Goal: Task Accomplishment & Management: Use online tool/utility

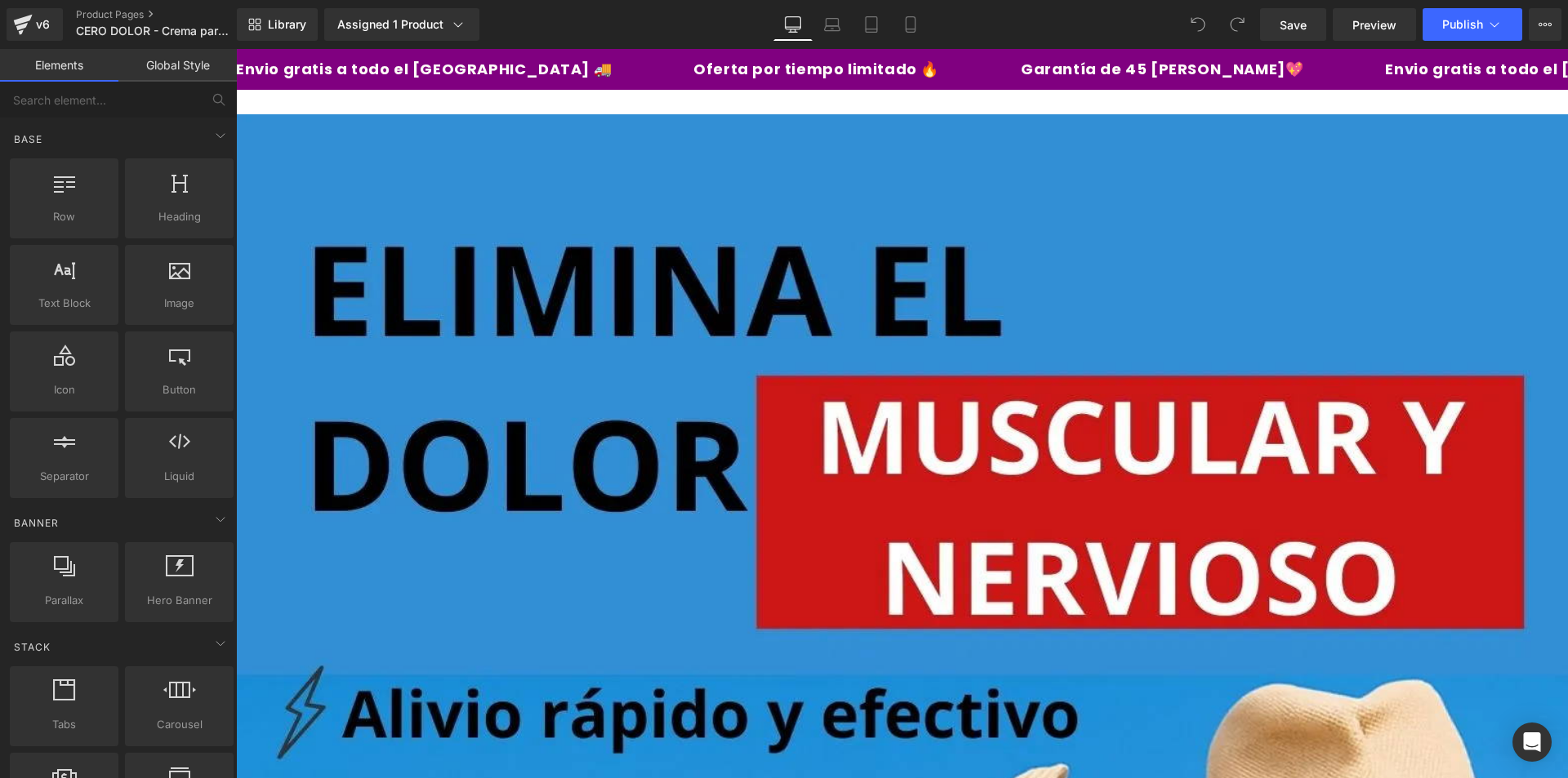
drag, startPoint x: 1561, startPoint y: 334, endPoint x: 1704, endPoint y: 97, distance: 276.8
click at [78, 108] on input "text" at bounding box center [100, 99] width 201 height 36
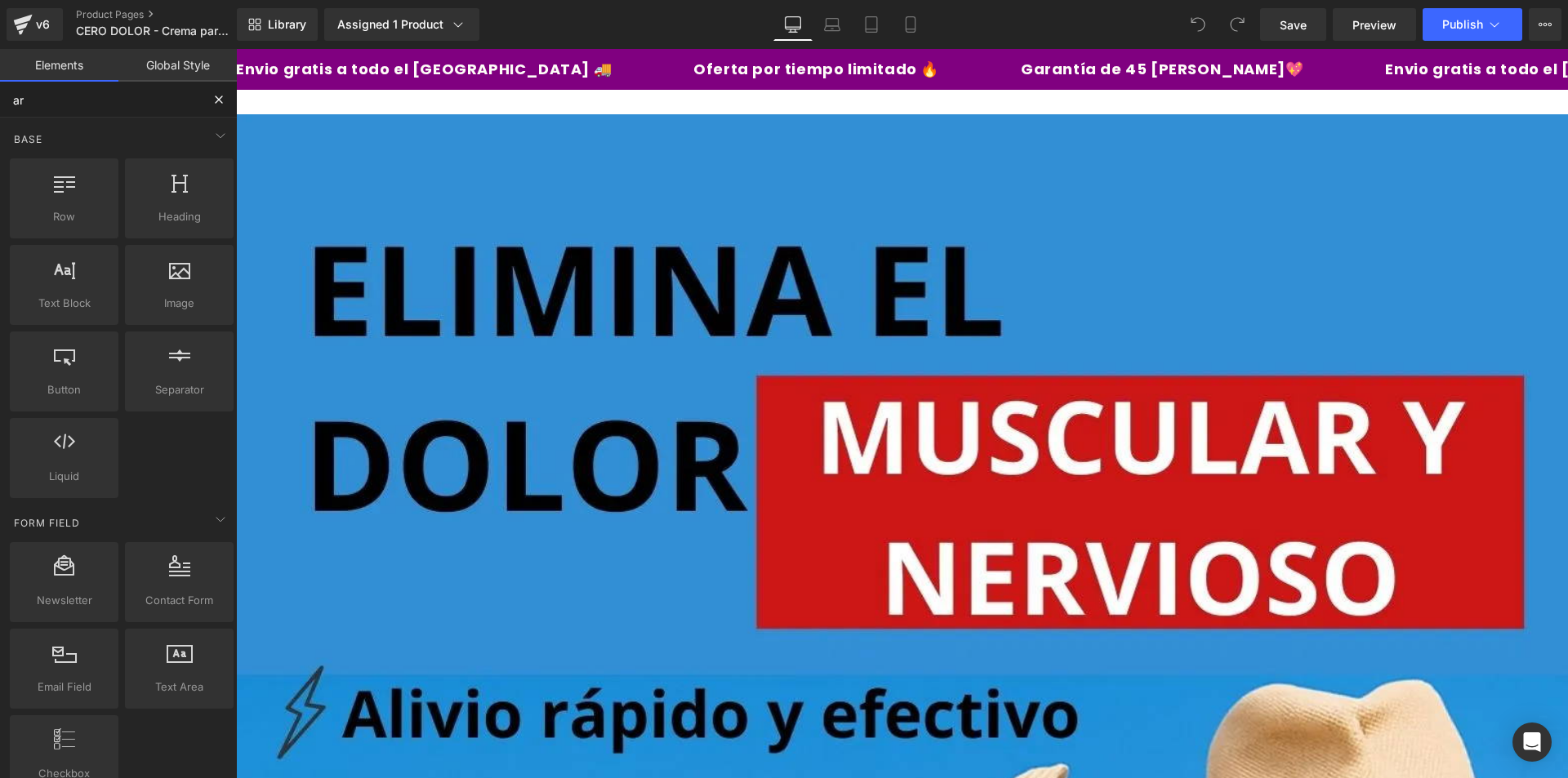
type input "are"
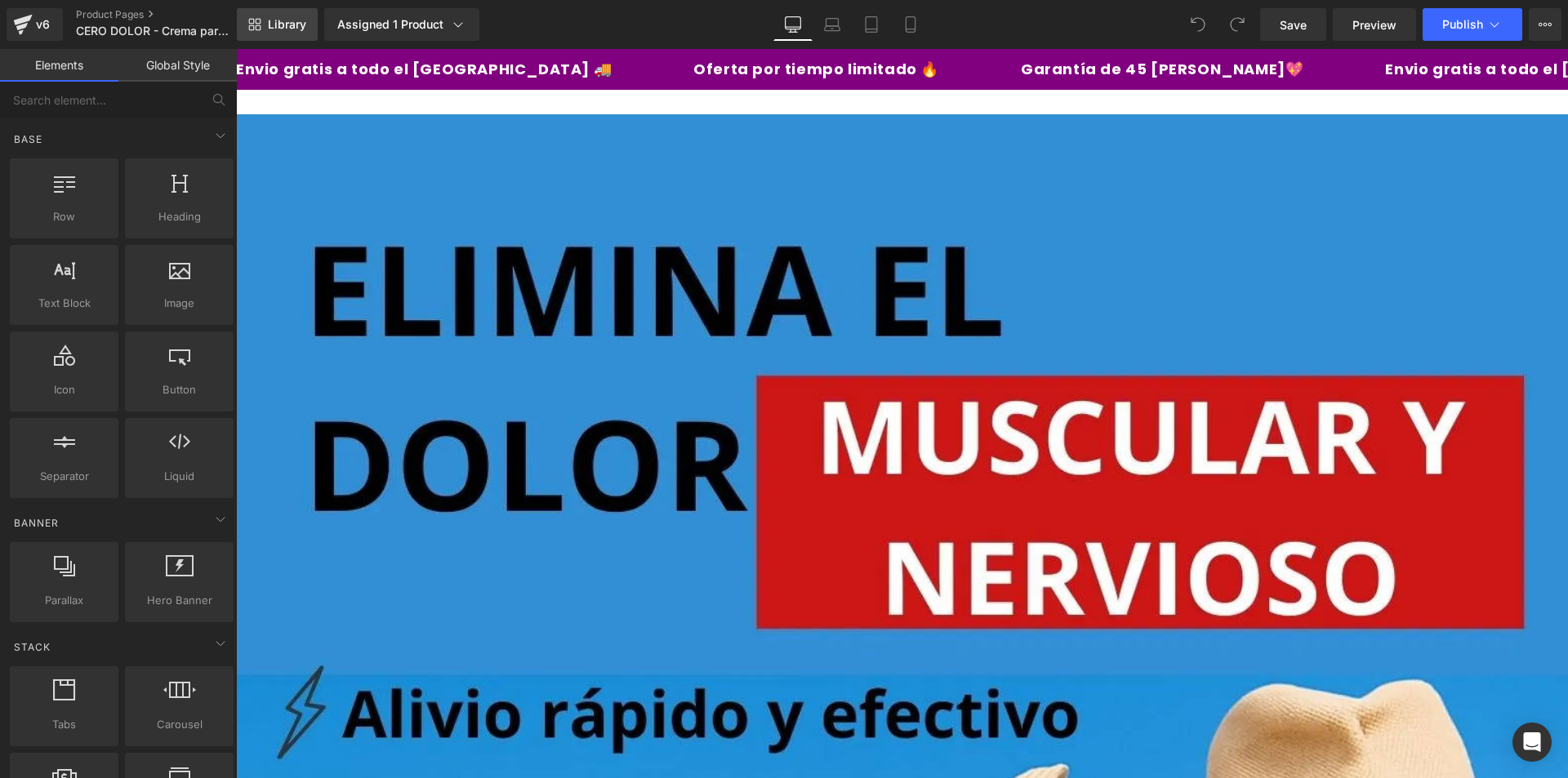
click at [264, 26] on link "Library" at bounding box center [276, 24] width 81 height 33
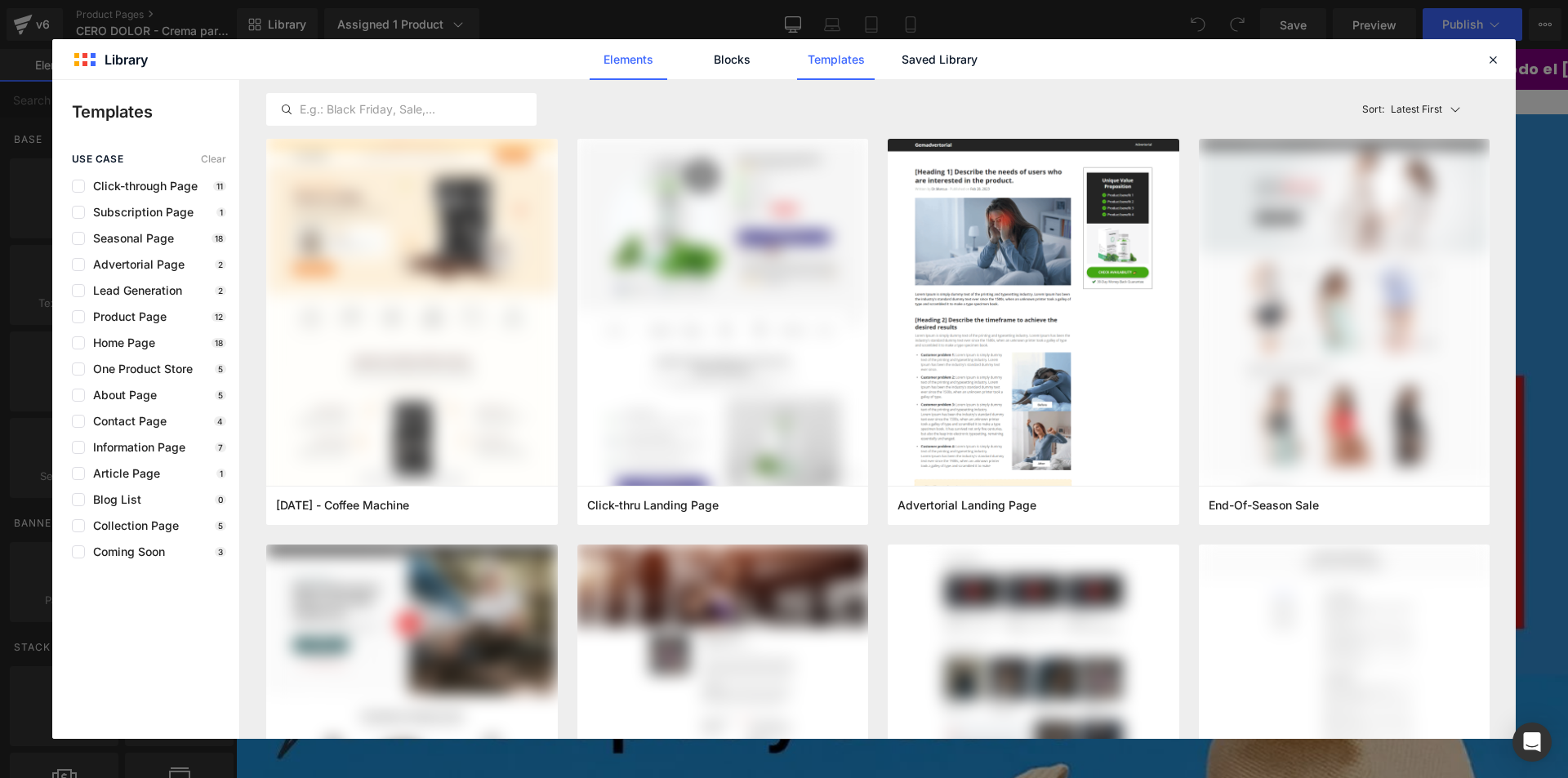
click at [797, 68] on link "Elements" at bounding box center [836, 59] width 78 height 41
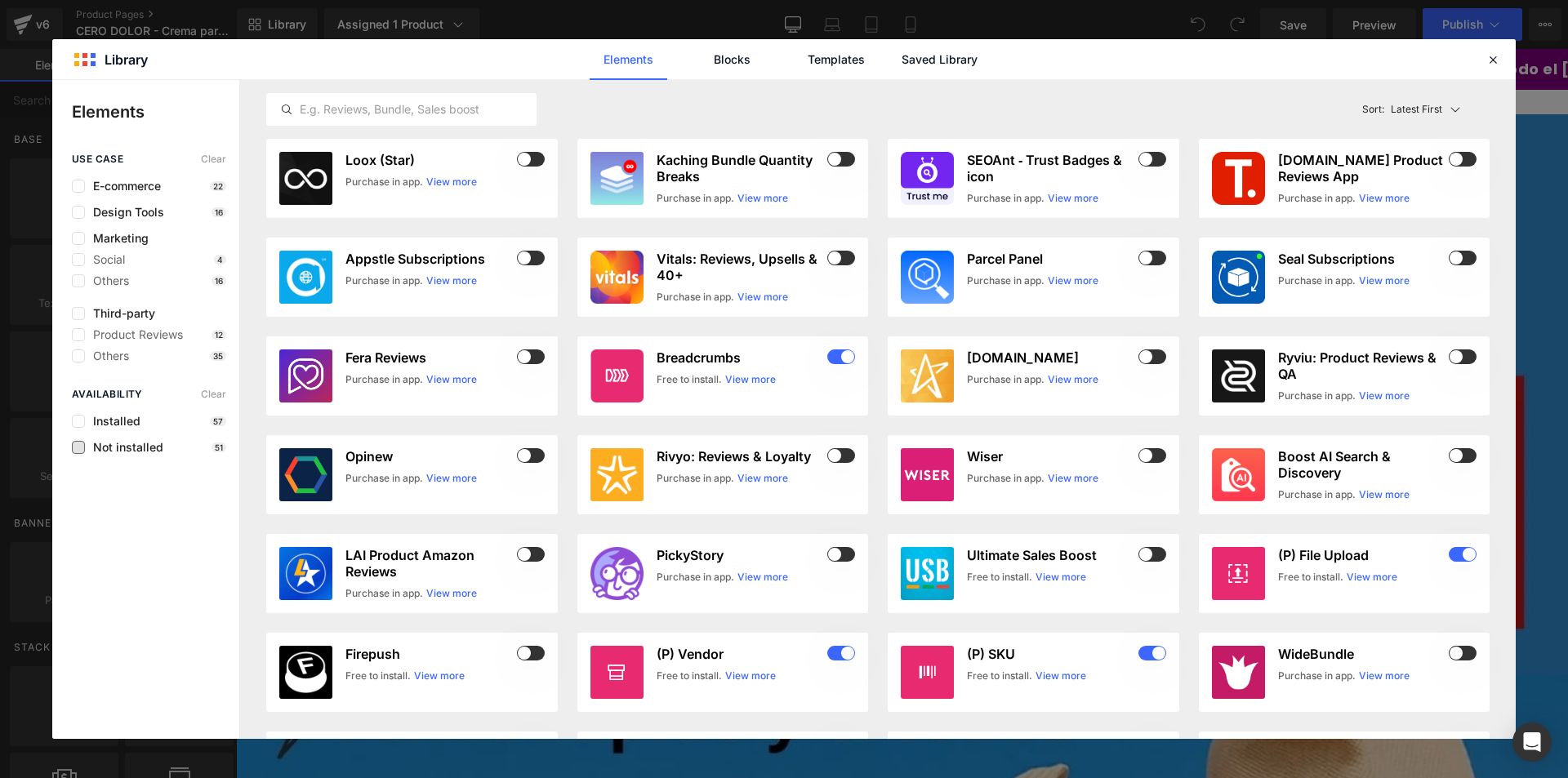
click at [105, 447] on span "Not installed" at bounding box center [124, 447] width 78 height 13
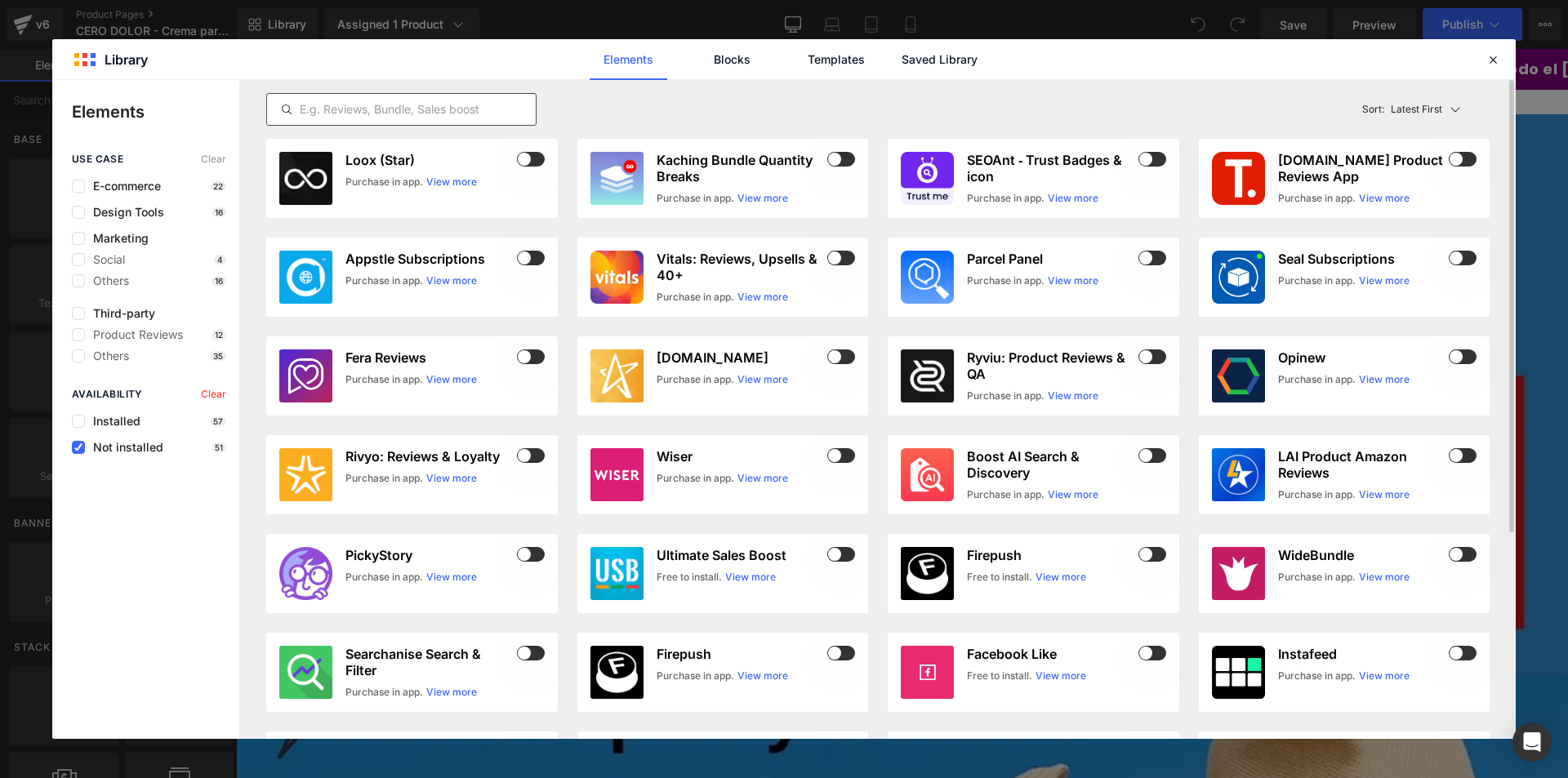
click at [338, 111] on input "text" at bounding box center [400, 109] width 268 height 19
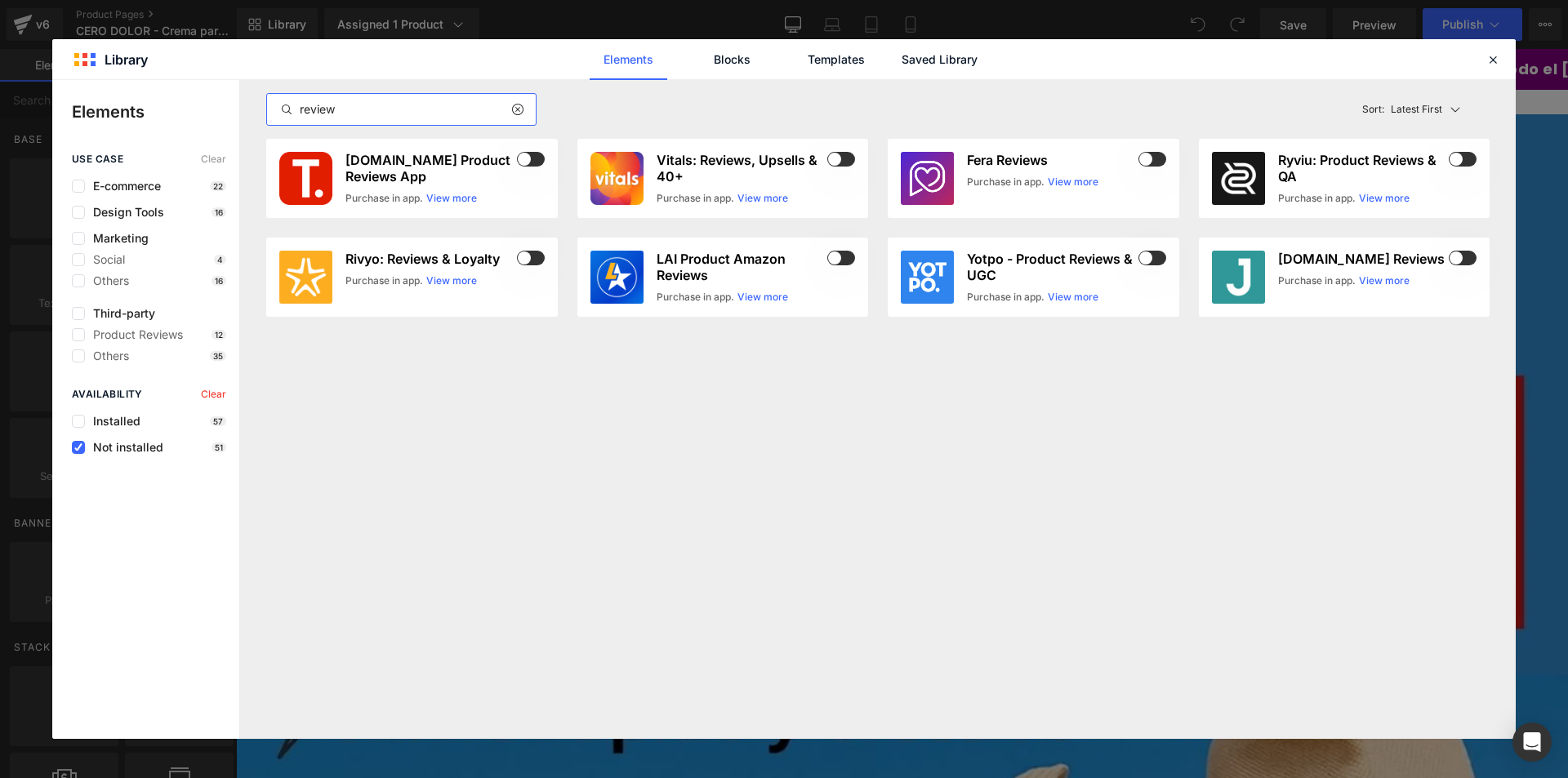
type input "review"
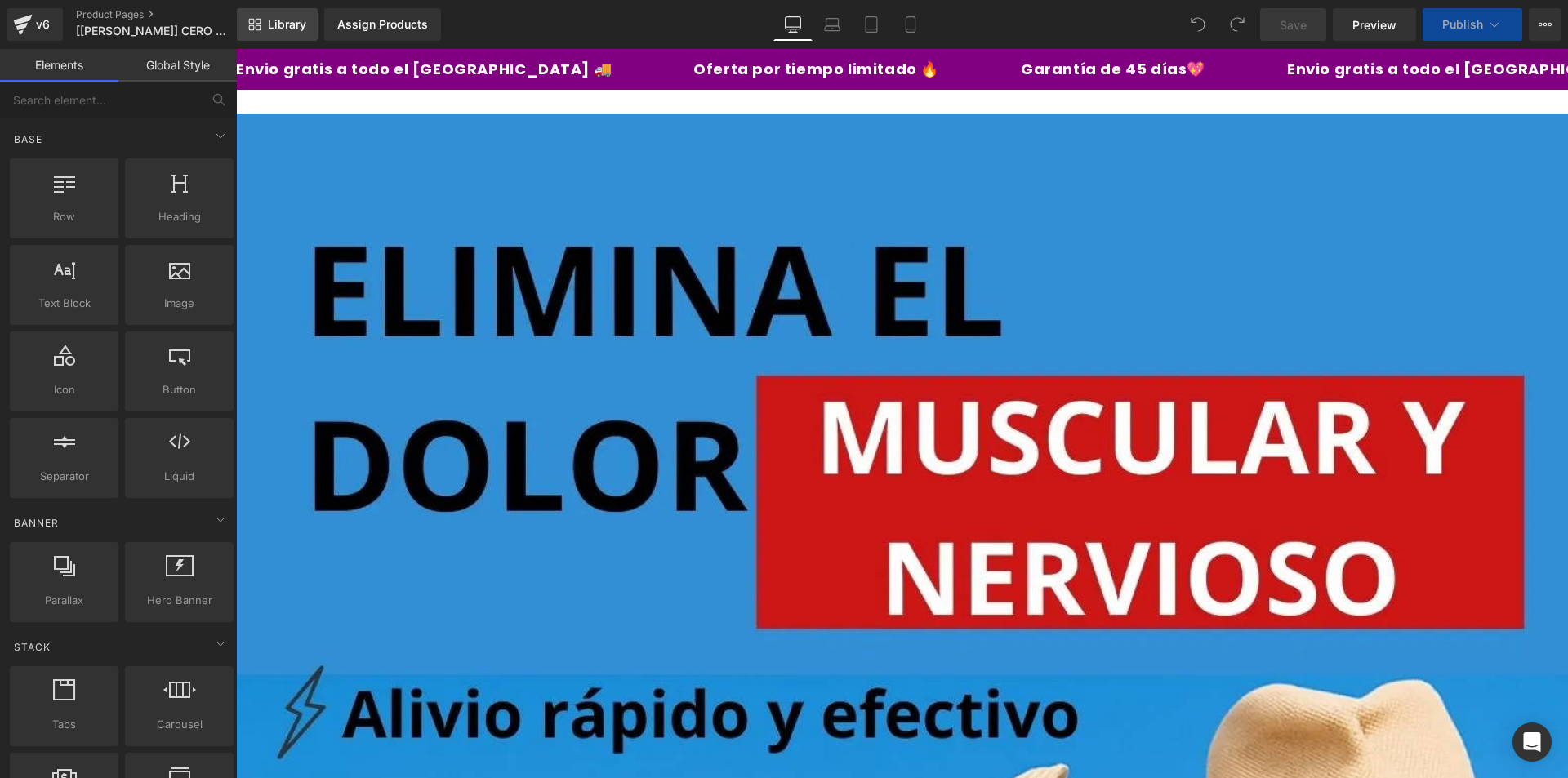
click at [308, 36] on link "Library" at bounding box center [276, 24] width 81 height 33
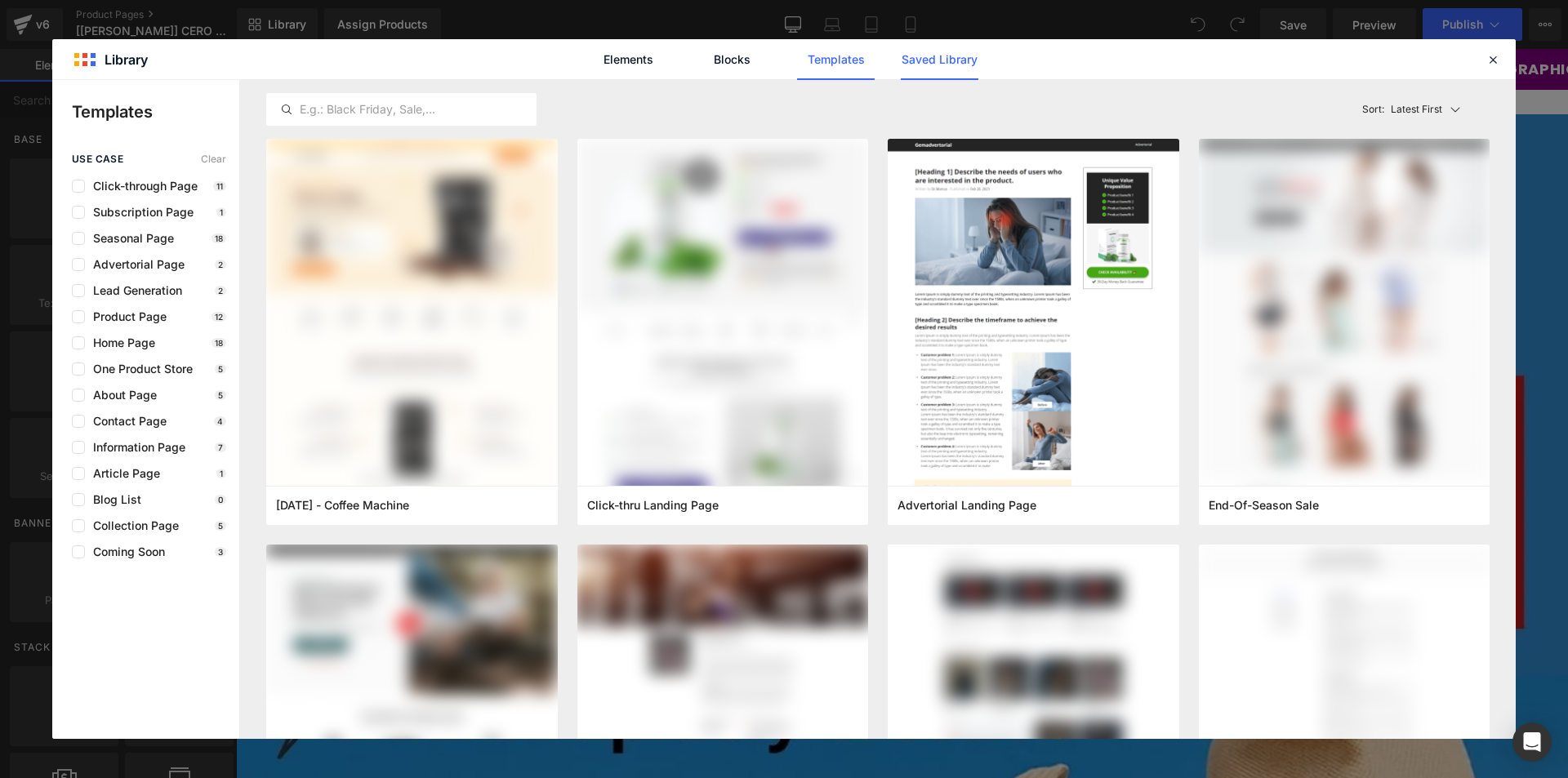
click at [924, 64] on link "Saved Library" at bounding box center [940, 59] width 78 height 41
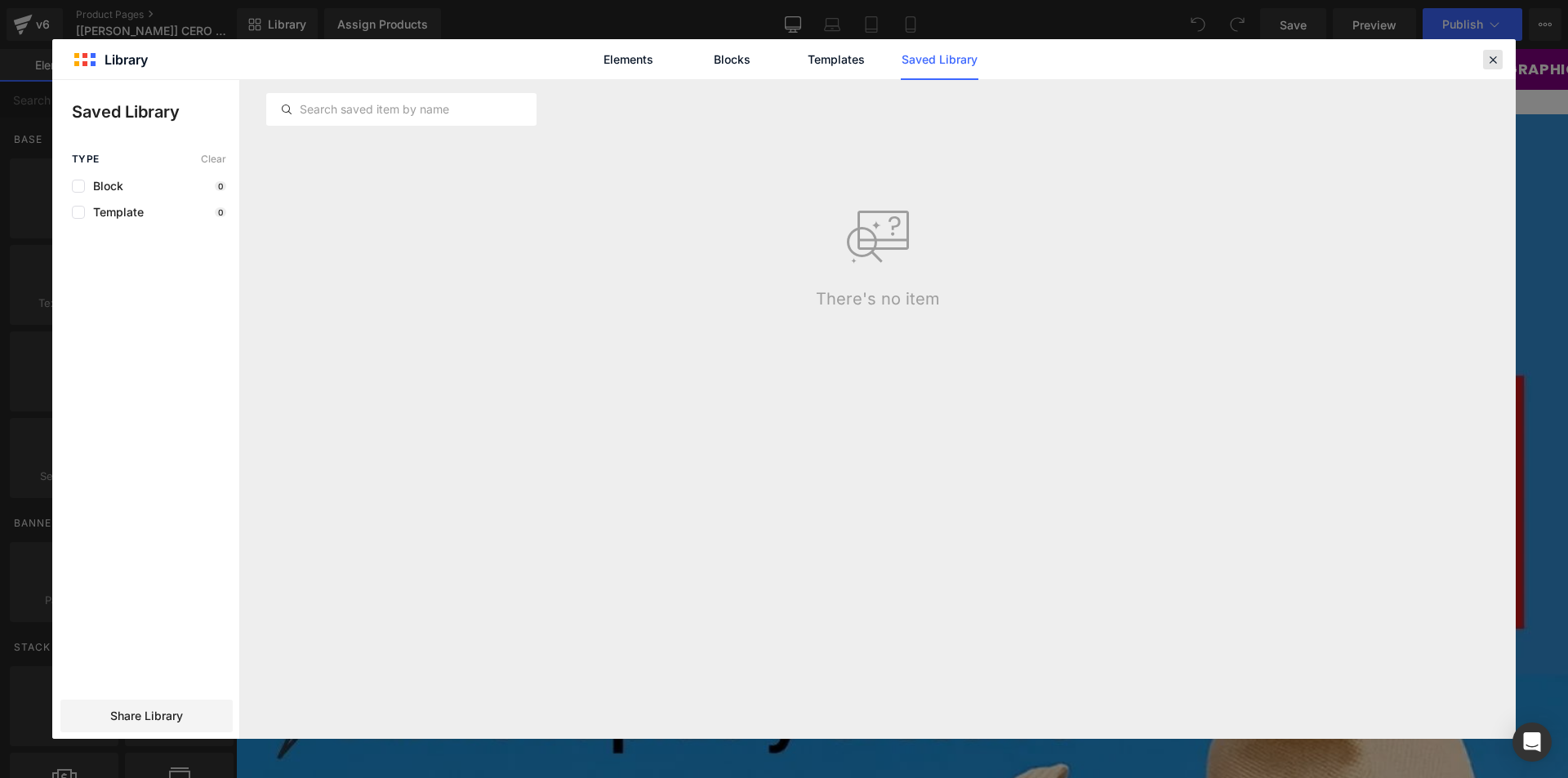
click at [1498, 62] on icon at bounding box center [1493, 59] width 15 height 15
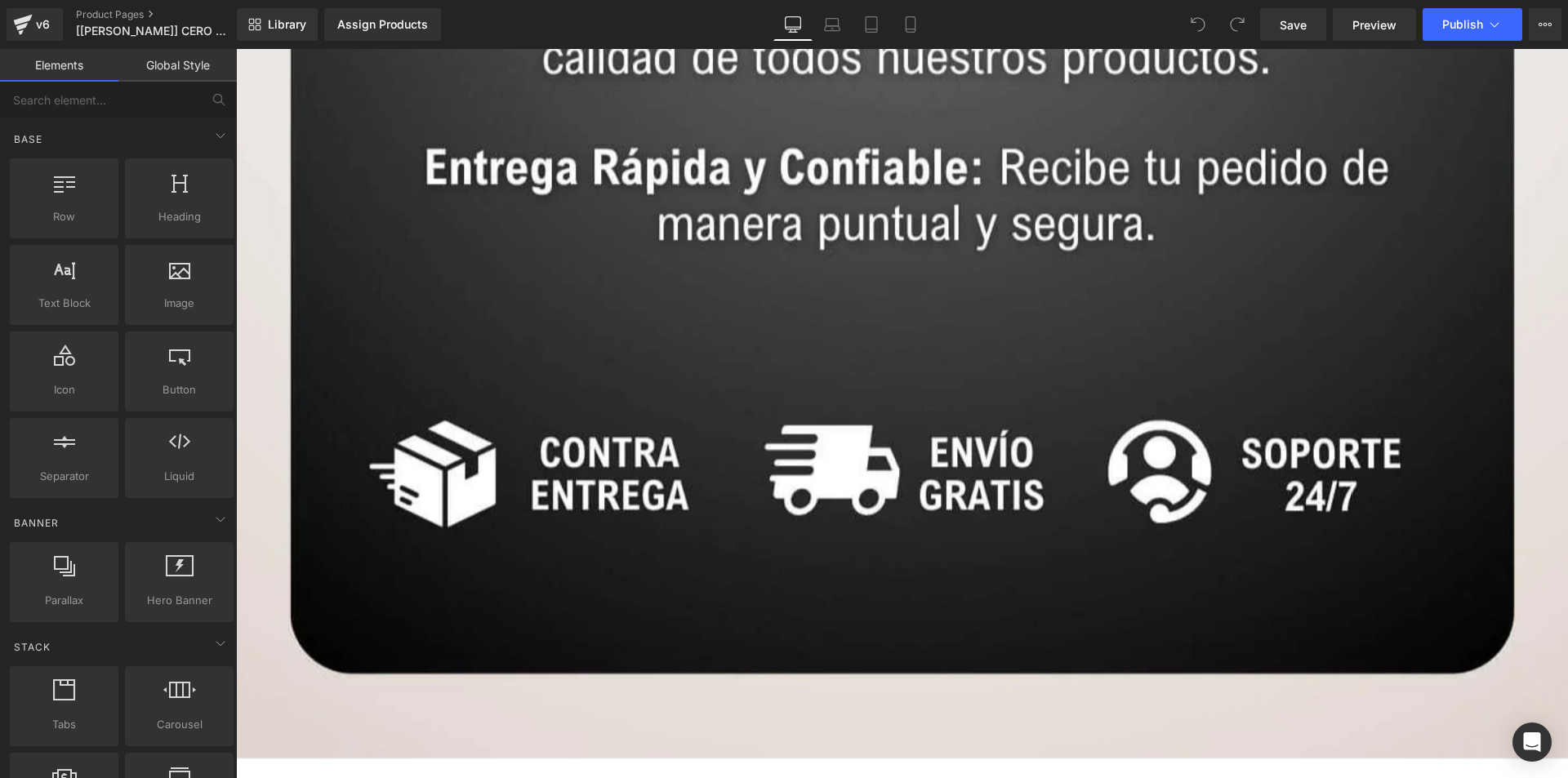
scroll to position [12042, 0]
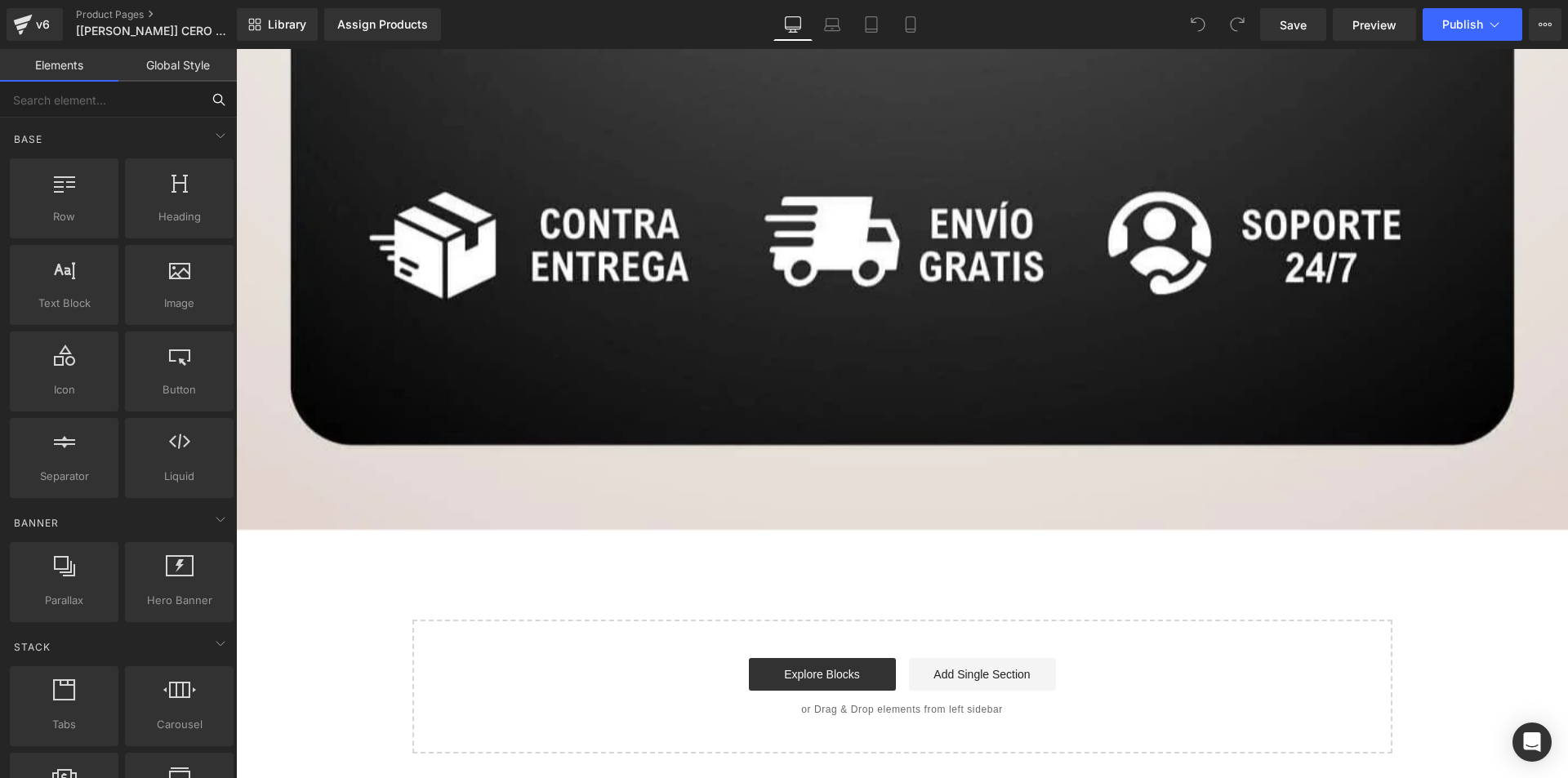
click at [79, 107] on input "text" at bounding box center [100, 99] width 201 height 36
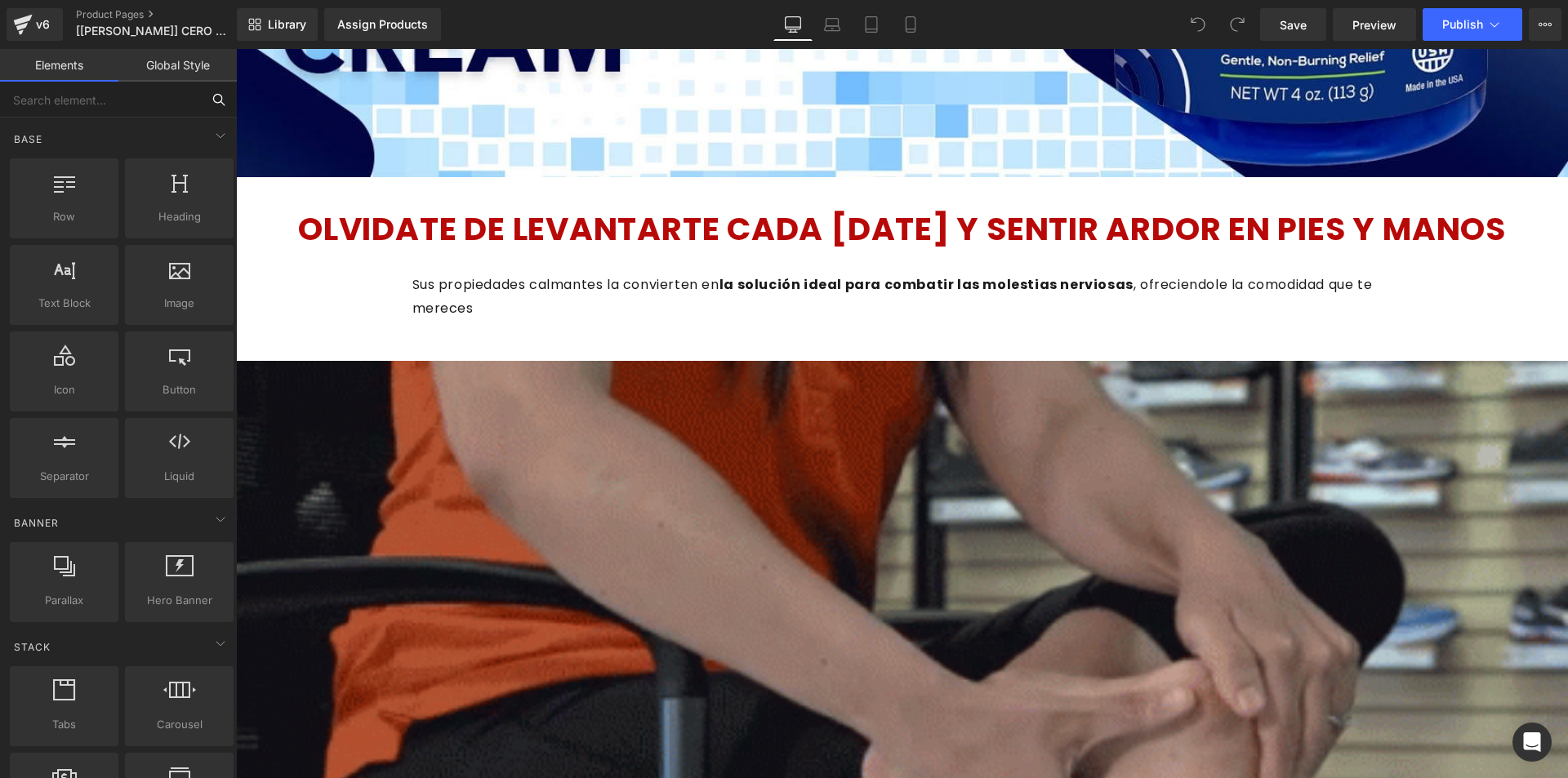
scroll to position [4708, 0]
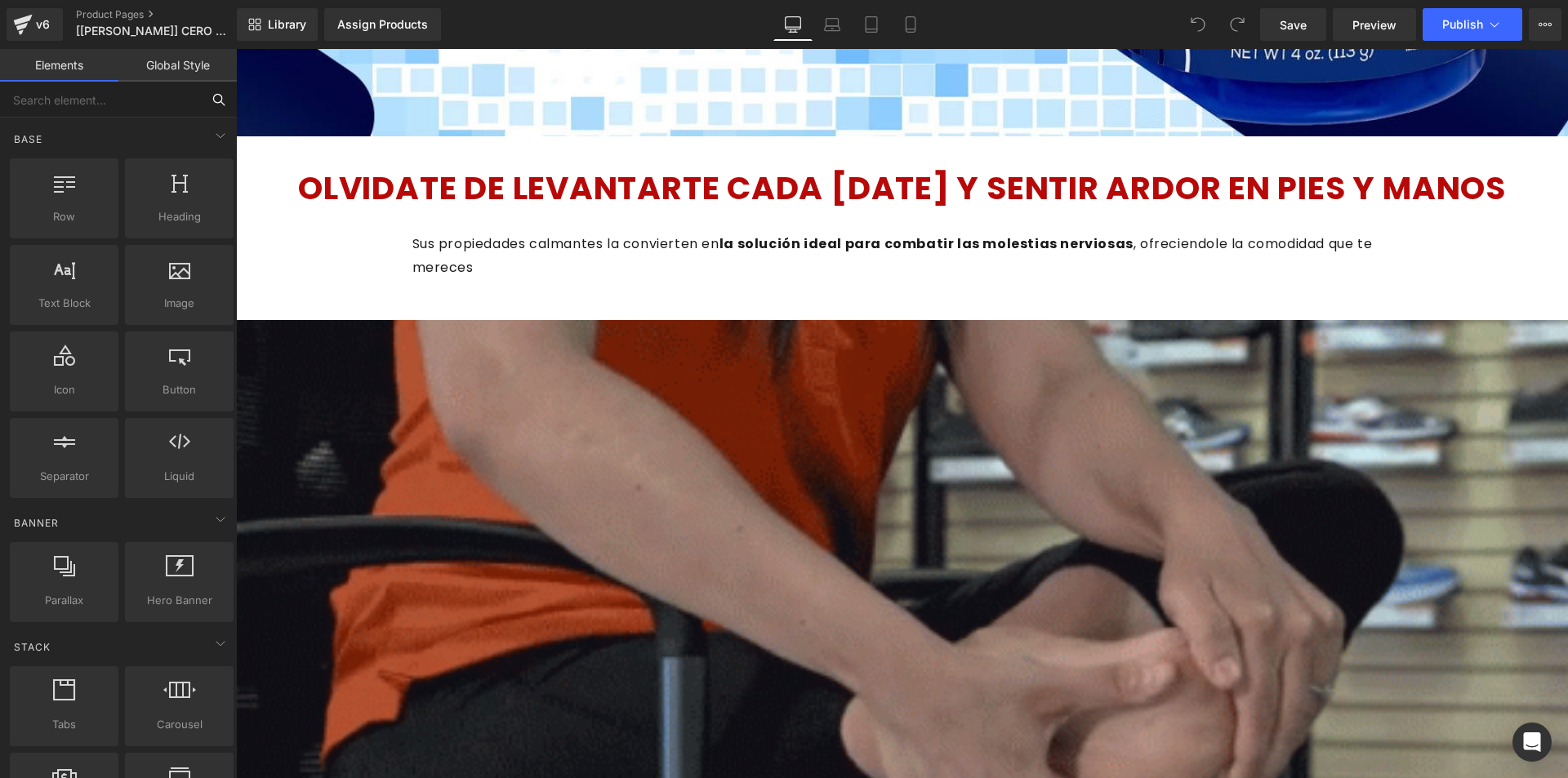
click at [105, 97] on input "text" at bounding box center [100, 99] width 201 height 36
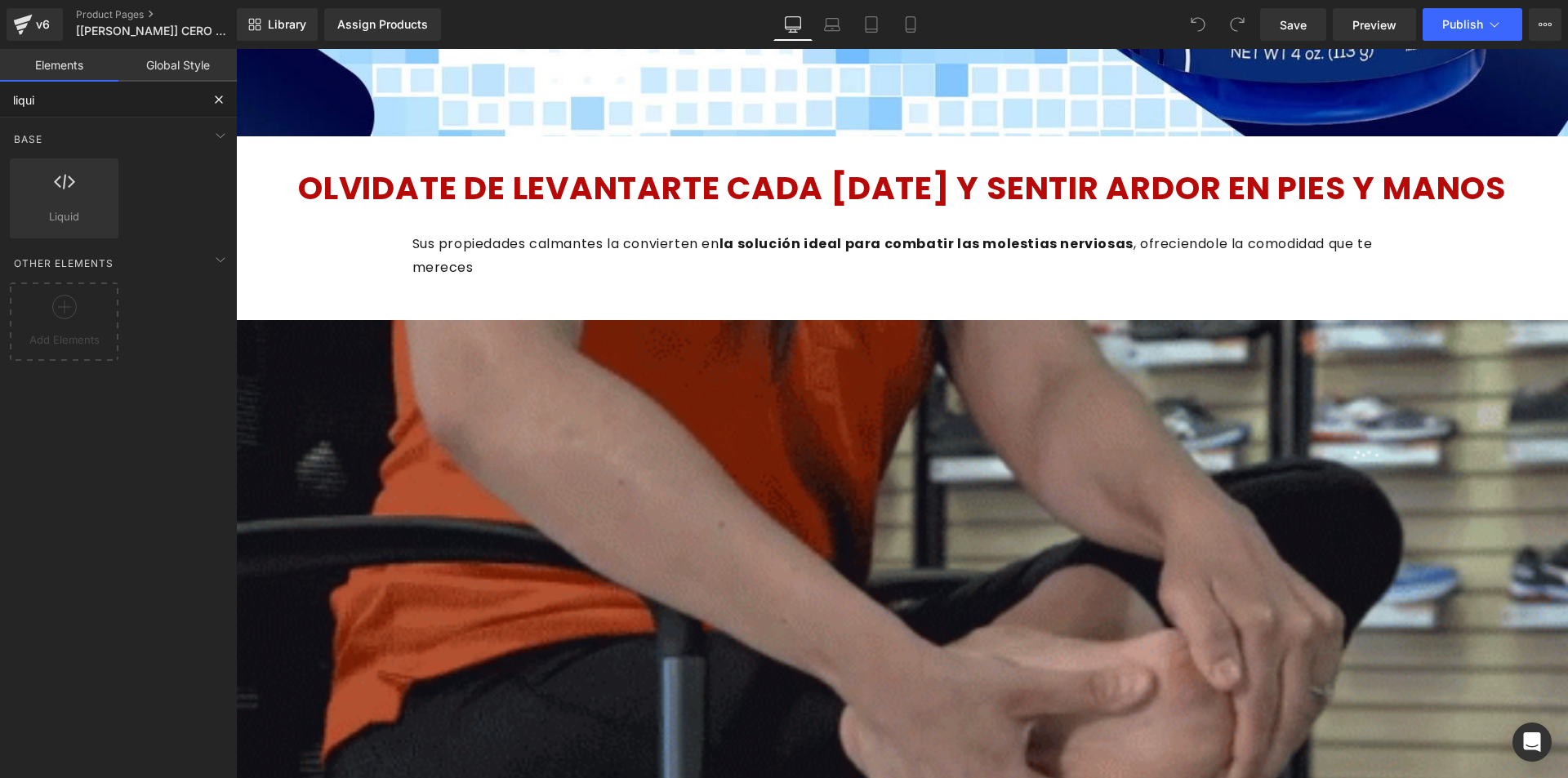
type input "liquid"
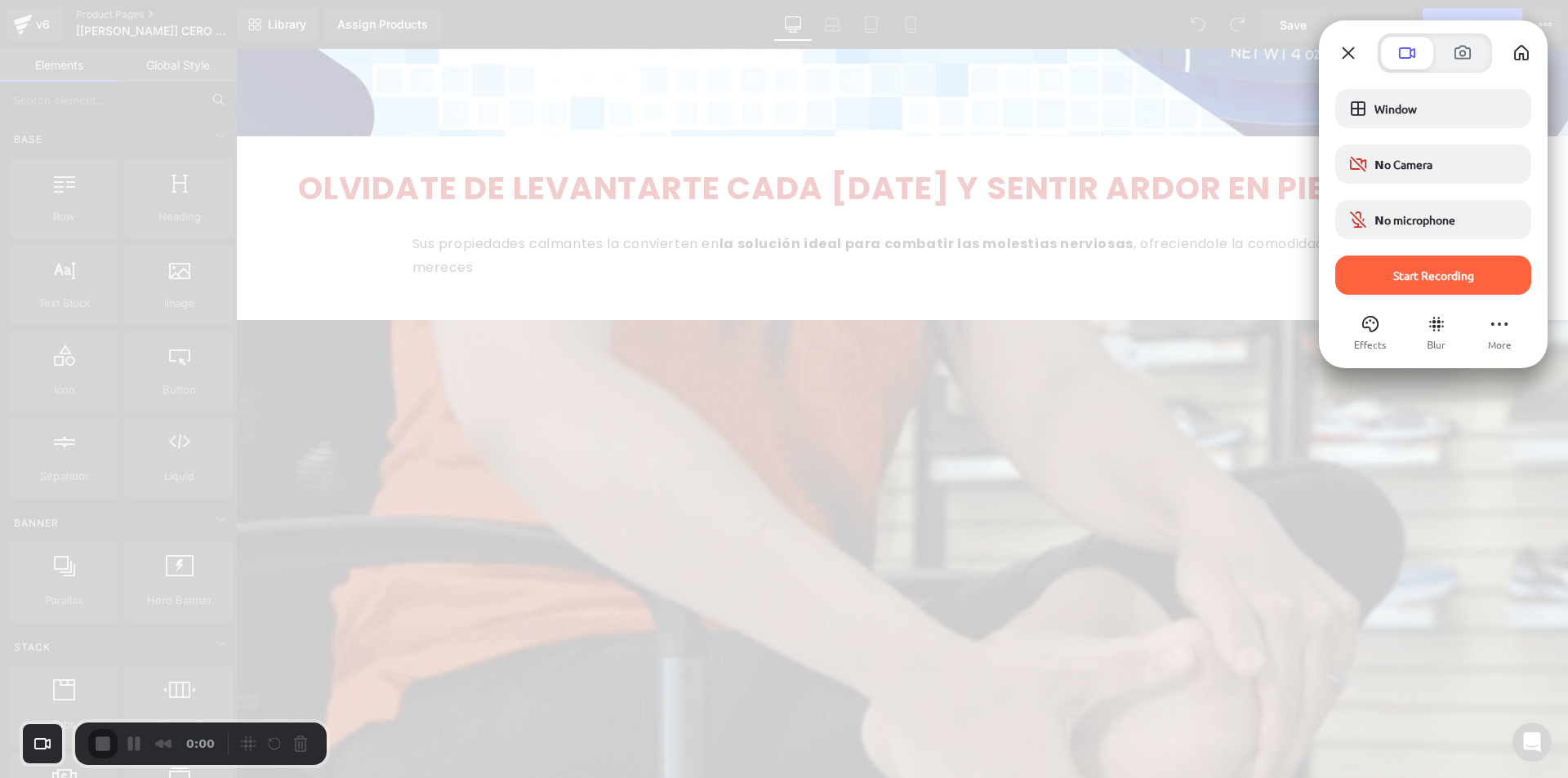
click at [1394, 294] on div "Start Recording" at bounding box center [1432, 276] width 196 height 39
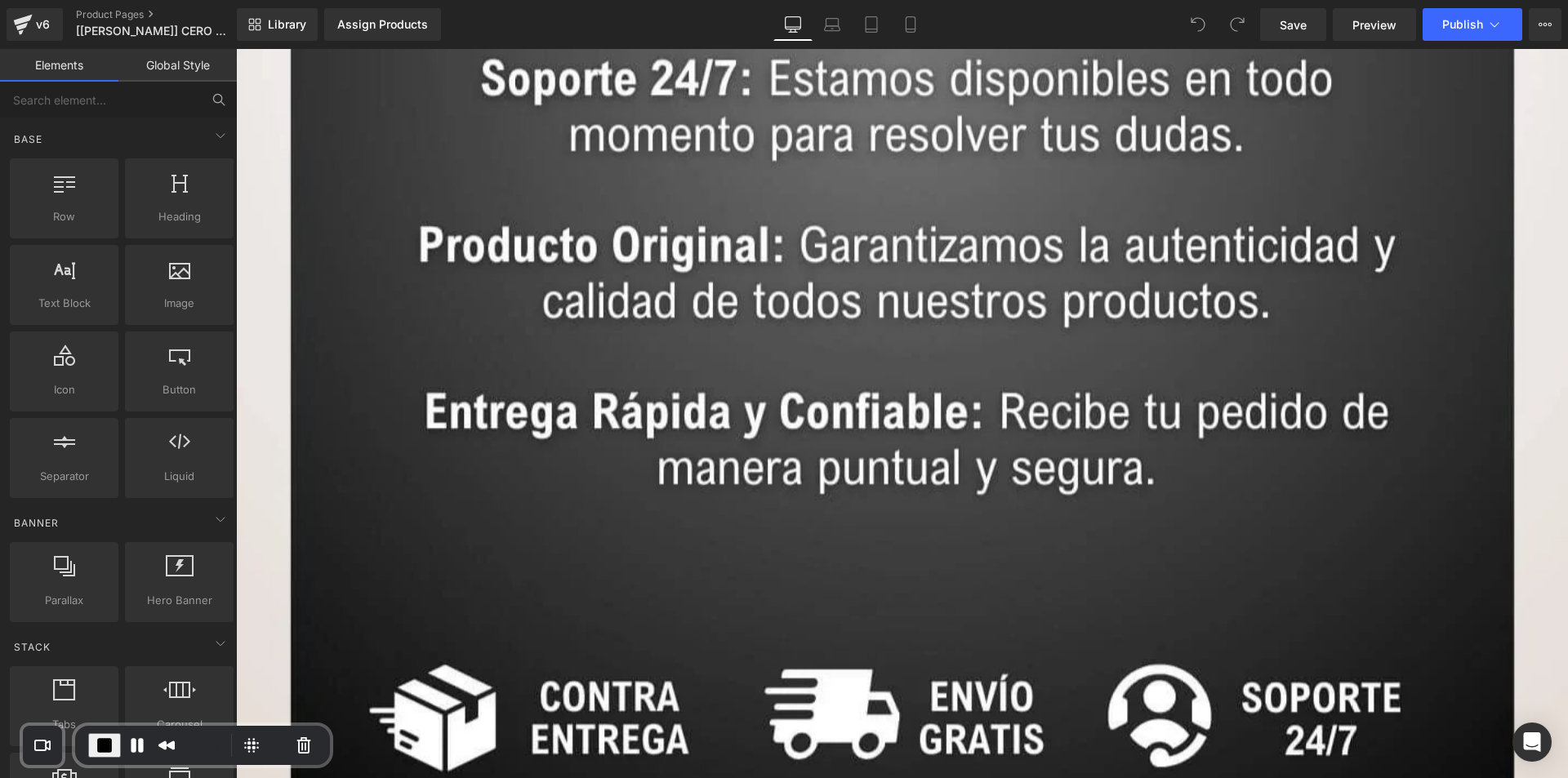
scroll to position [12042, 0]
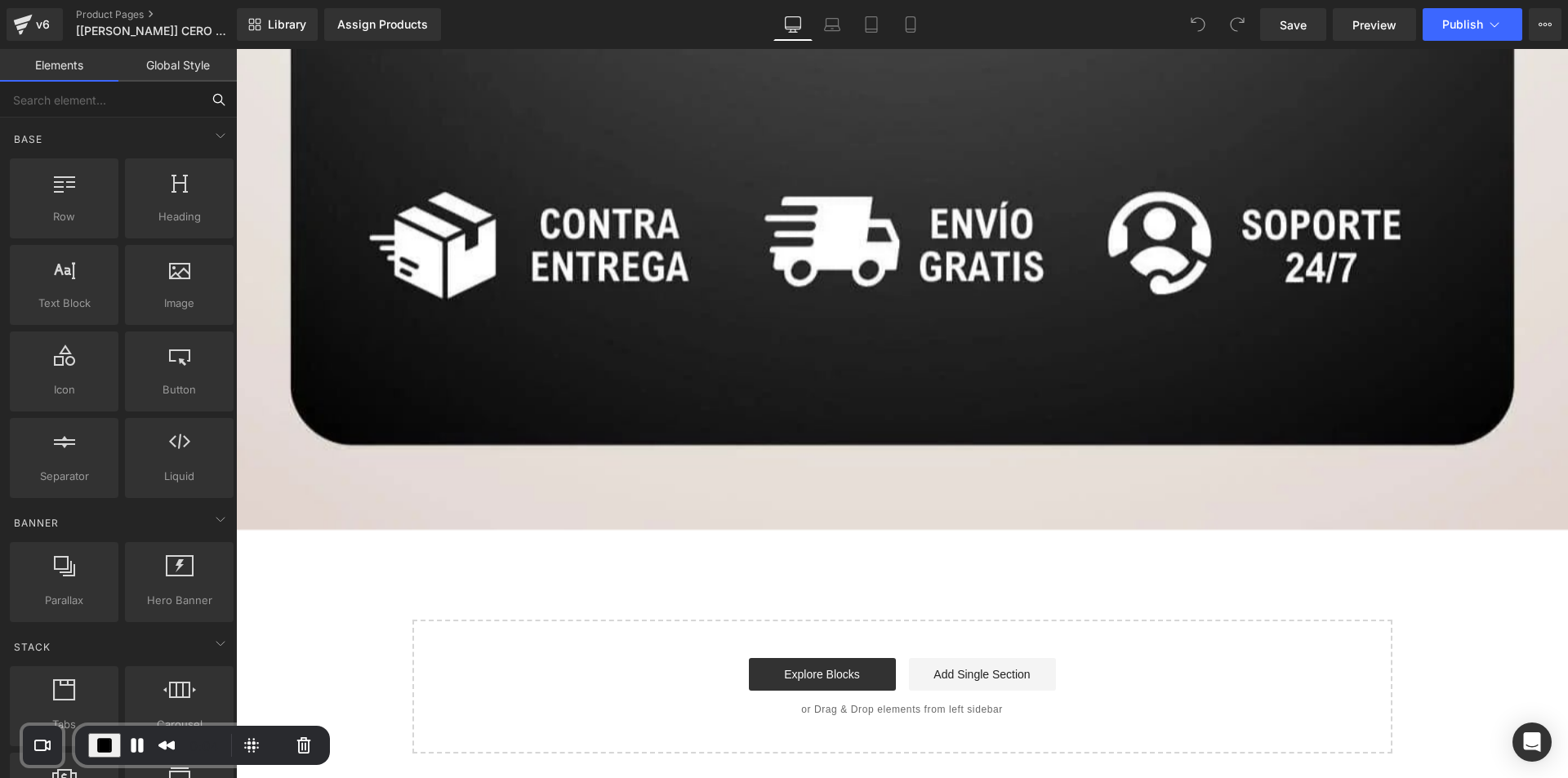
click at [96, 100] on input "text" at bounding box center [100, 99] width 201 height 36
type input "k"
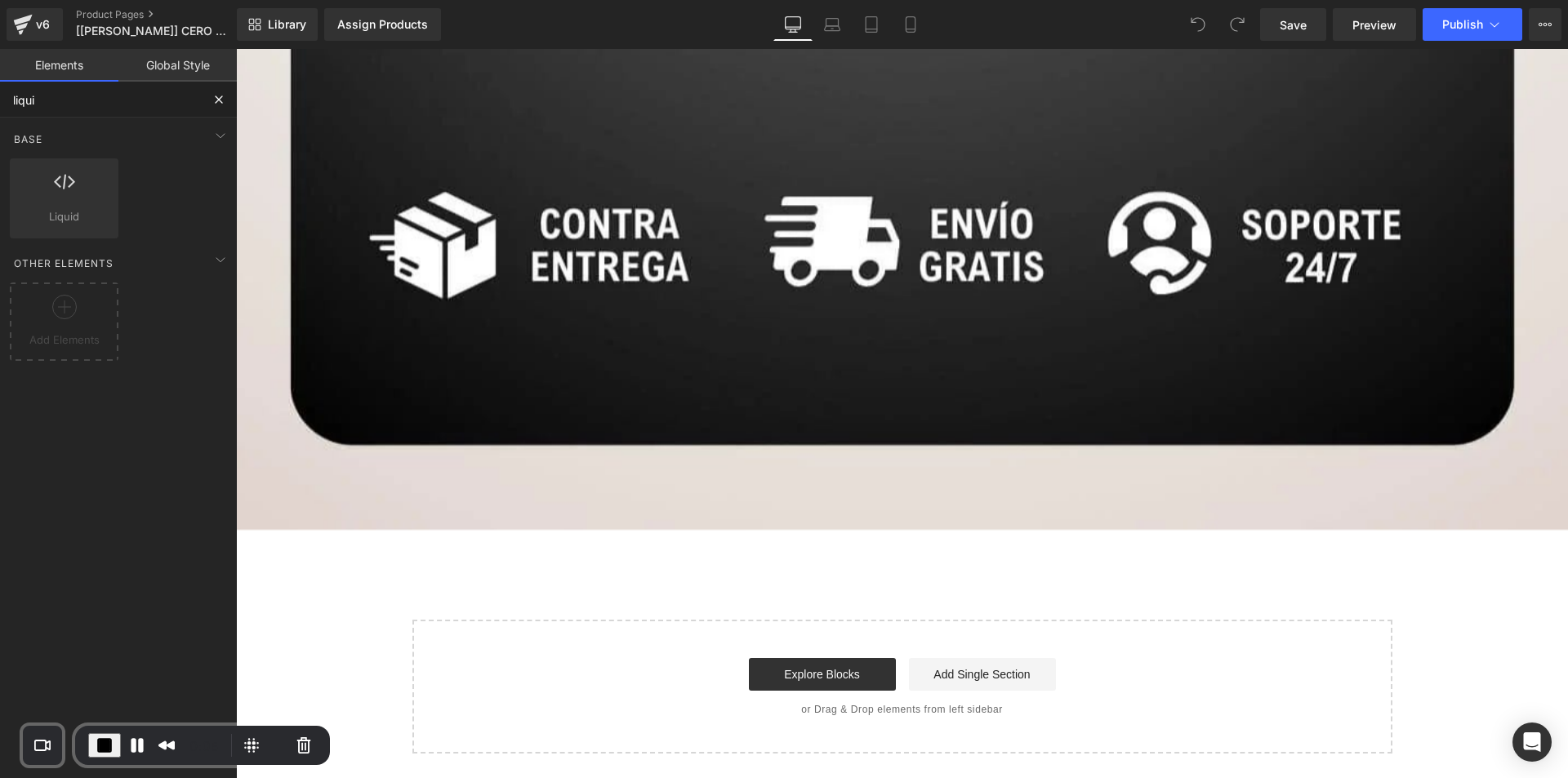
type input "liquid"
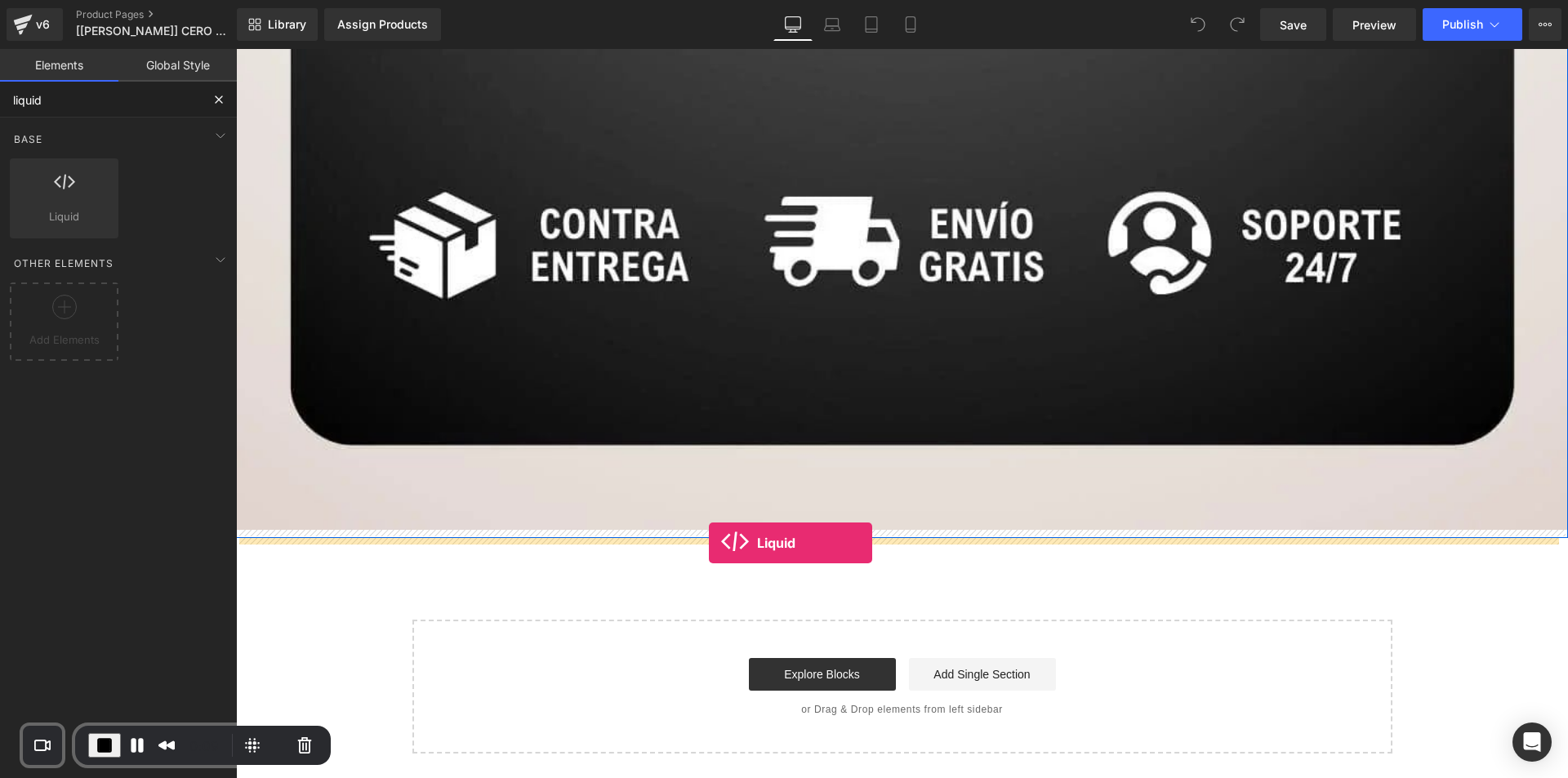
drag, startPoint x: 322, startPoint y: 244, endPoint x: 709, endPoint y: 543, distance: 489.1
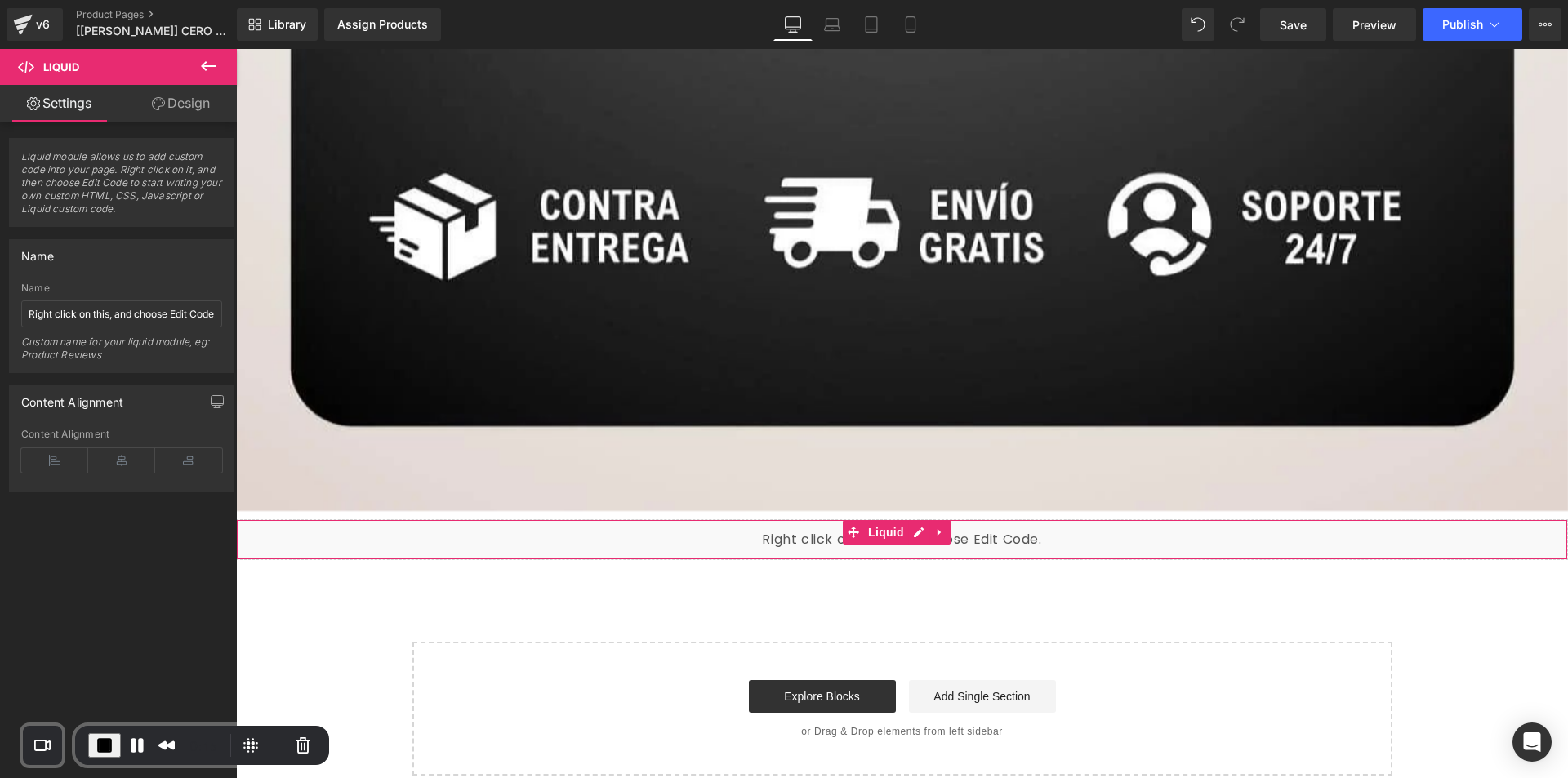
click at [975, 551] on div "Liquid" at bounding box center [901, 540] width 1331 height 41
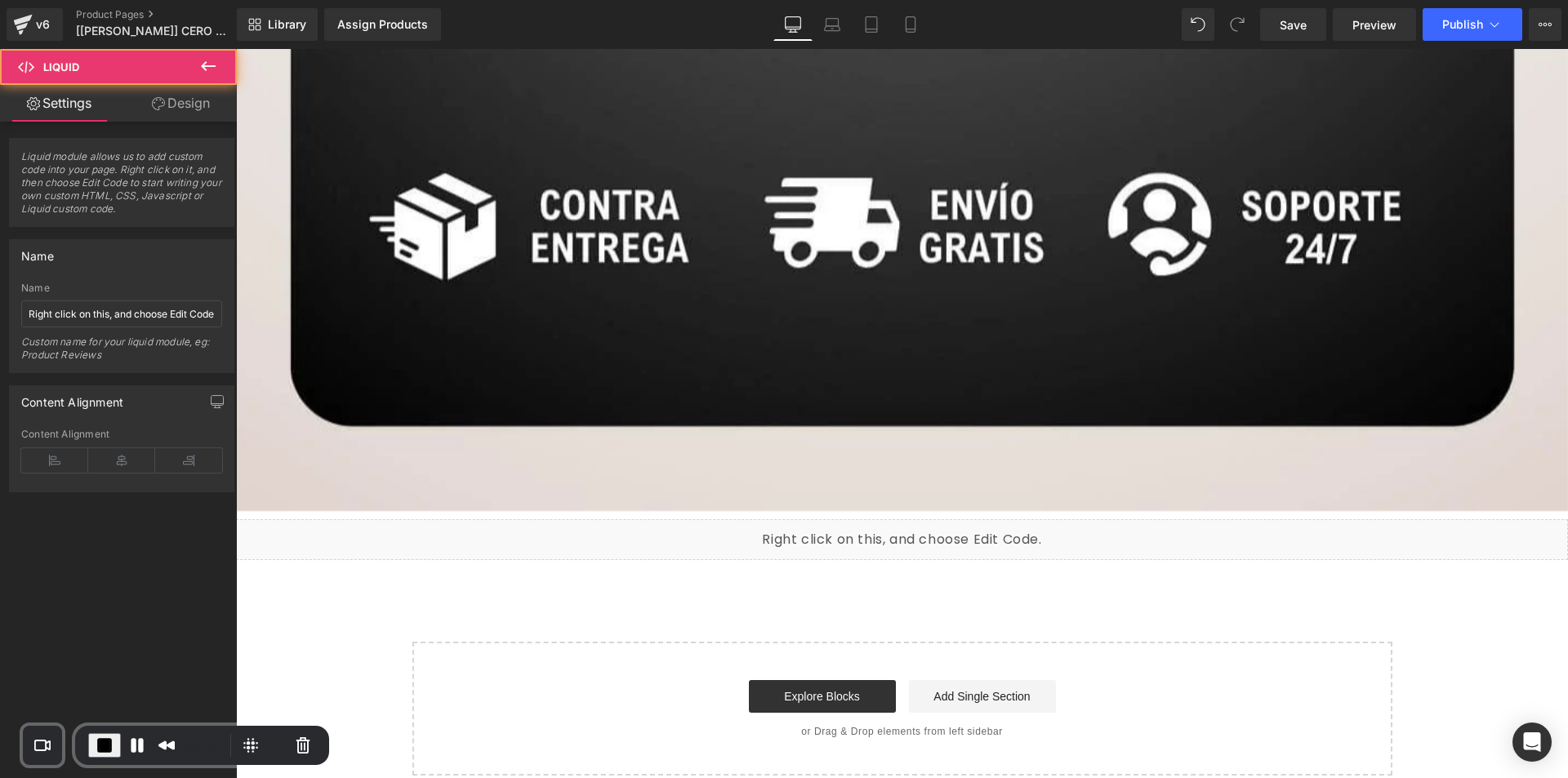
click at [916, 551] on div "Liquid" at bounding box center [901, 540] width 1331 height 41
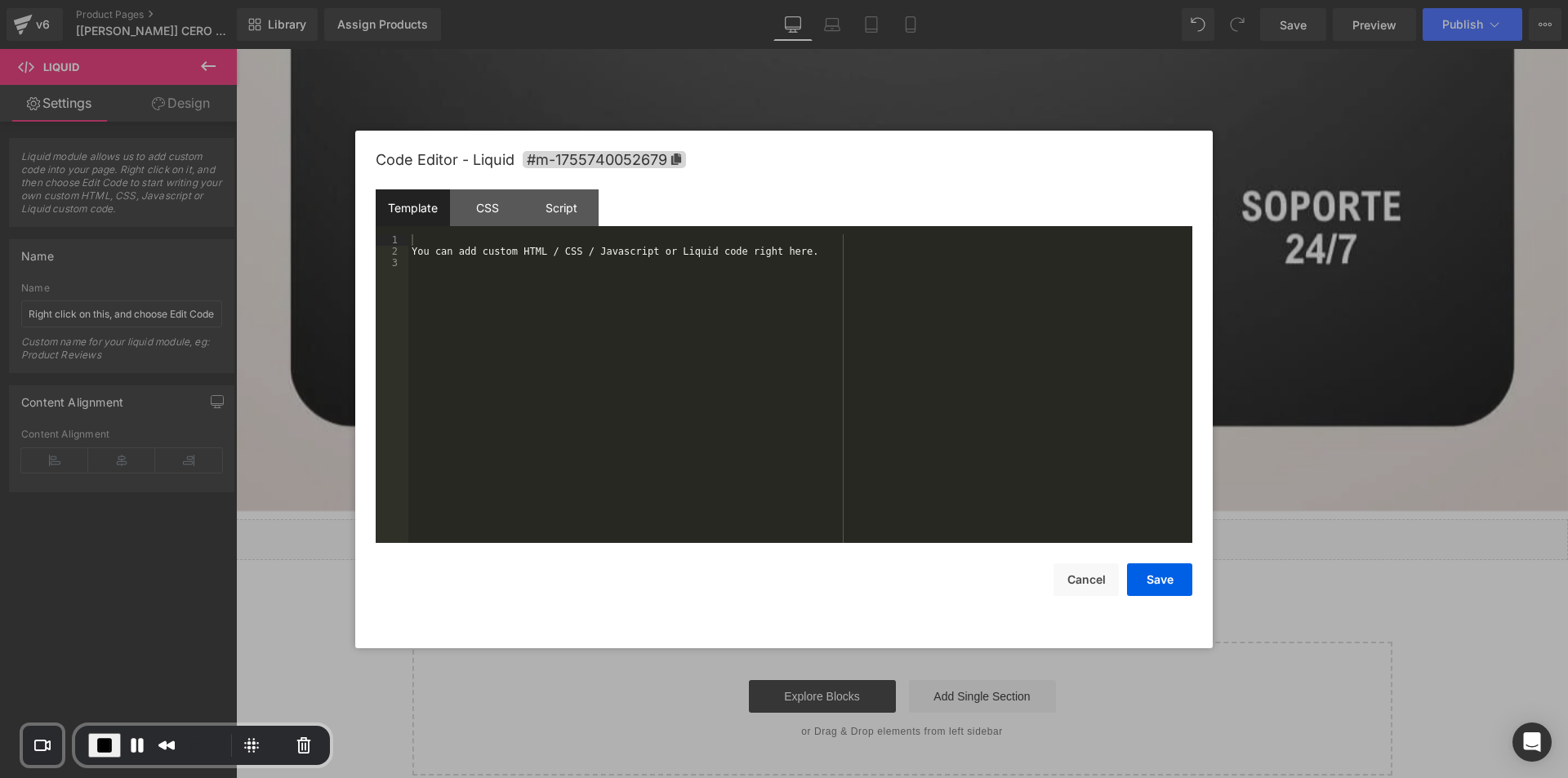
click at [510, 256] on div "You can add custom HTML / CSS / Javascript or Liquid code right here." at bounding box center [800, 401] width 784 height 331
click at [620, 260] on div "{% include 'aliexpress_reviews' %}" at bounding box center [800, 401] width 784 height 331
drag, startPoint x: 602, startPoint y: 245, endPoint x: 409, endPoint y: 241, distance: 193.0
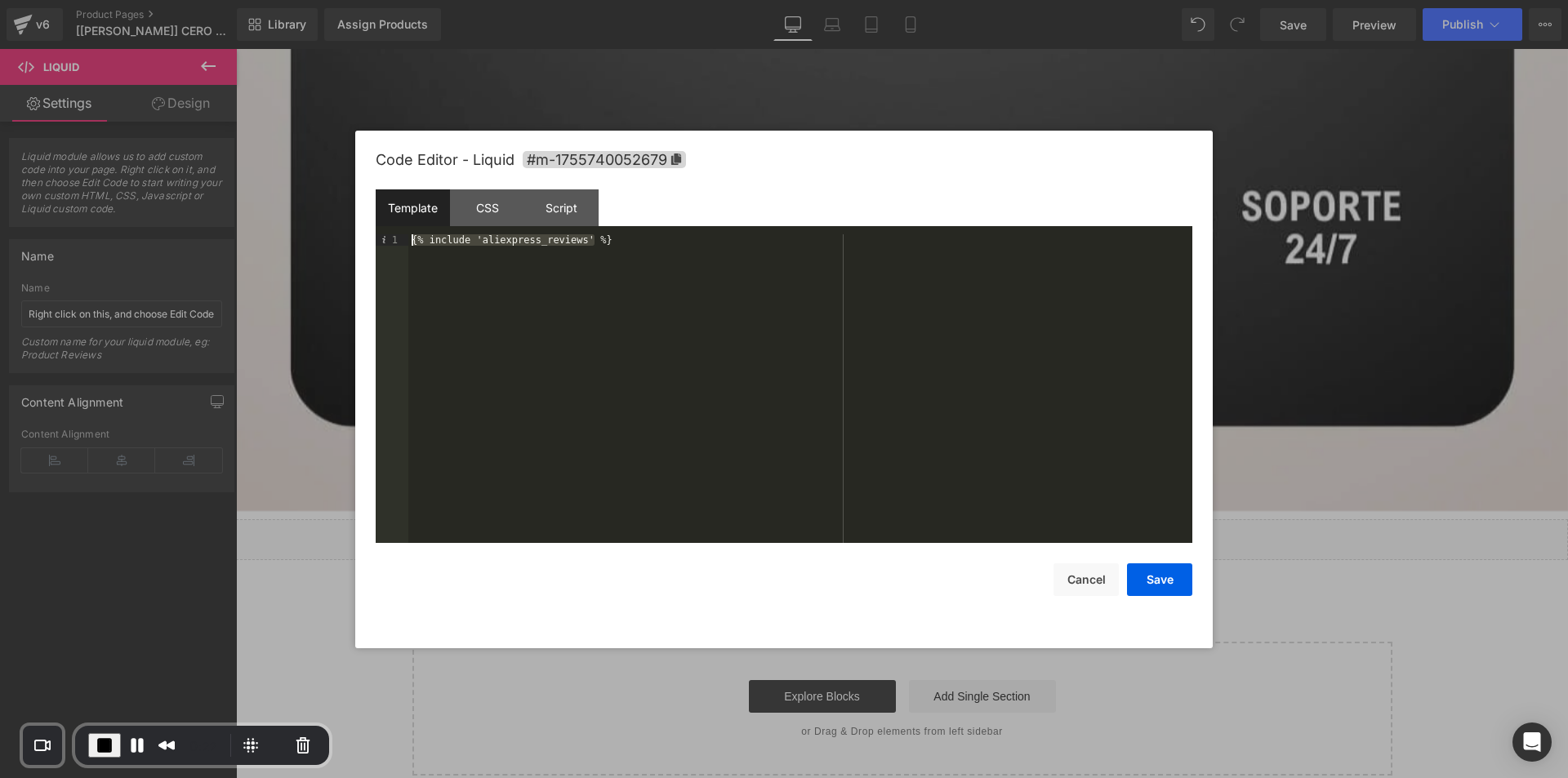
click at [409, 241] on div "{% include 'aliexpress_reviews' %}" at bounding box center [800, 401] width 784 height 331
click at [582, 298] on div "{% include 'aliexpress_reviews' %}" at bounding box center [800, 389] width 784 height 308
click at [1161, 580] on button "Save" at bounding box center [1160, 580] width 66 height 33
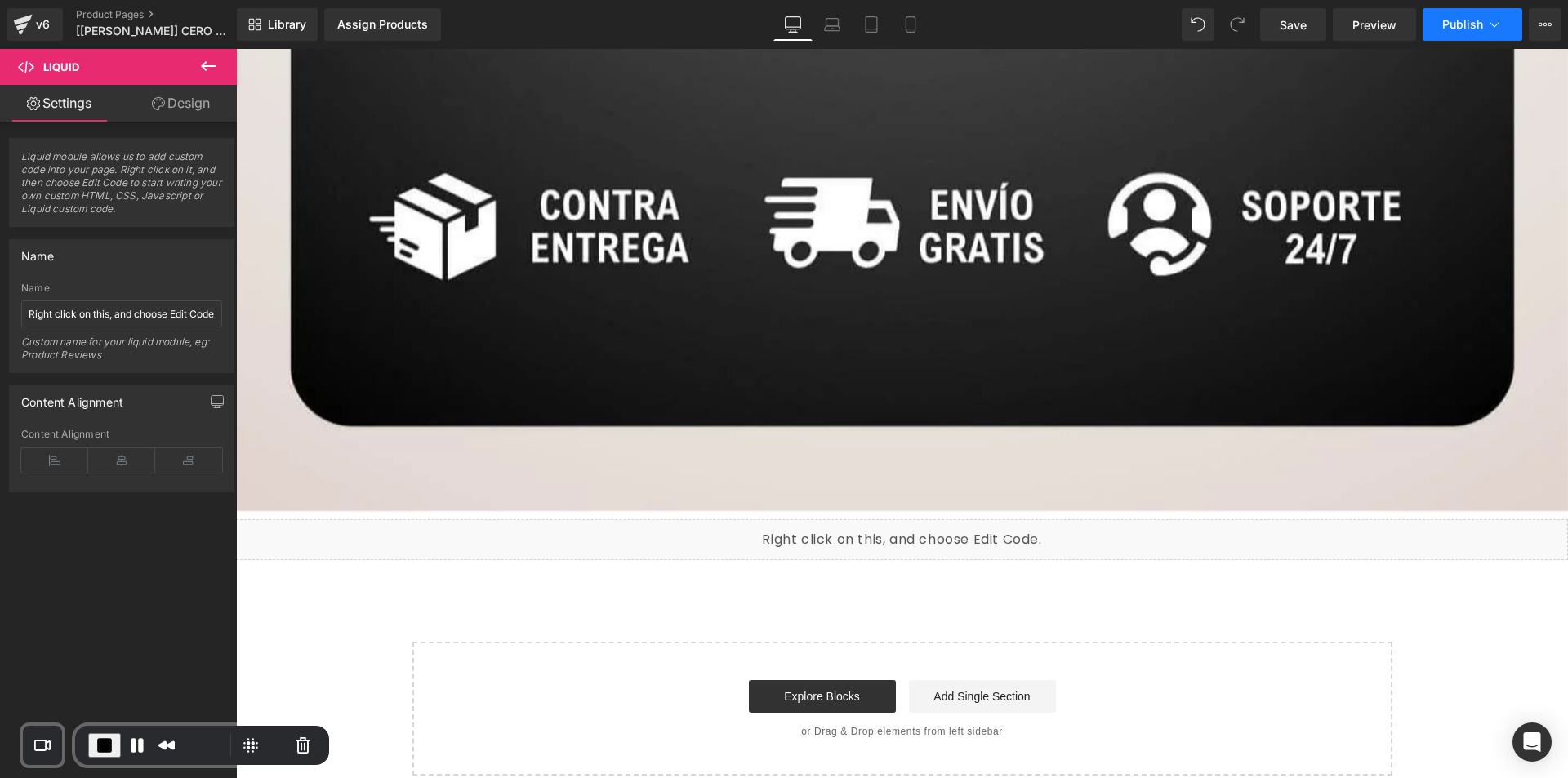
click at [1463, 24] on span "Publish" at bounding box center [1463, 24] width 41 height 13
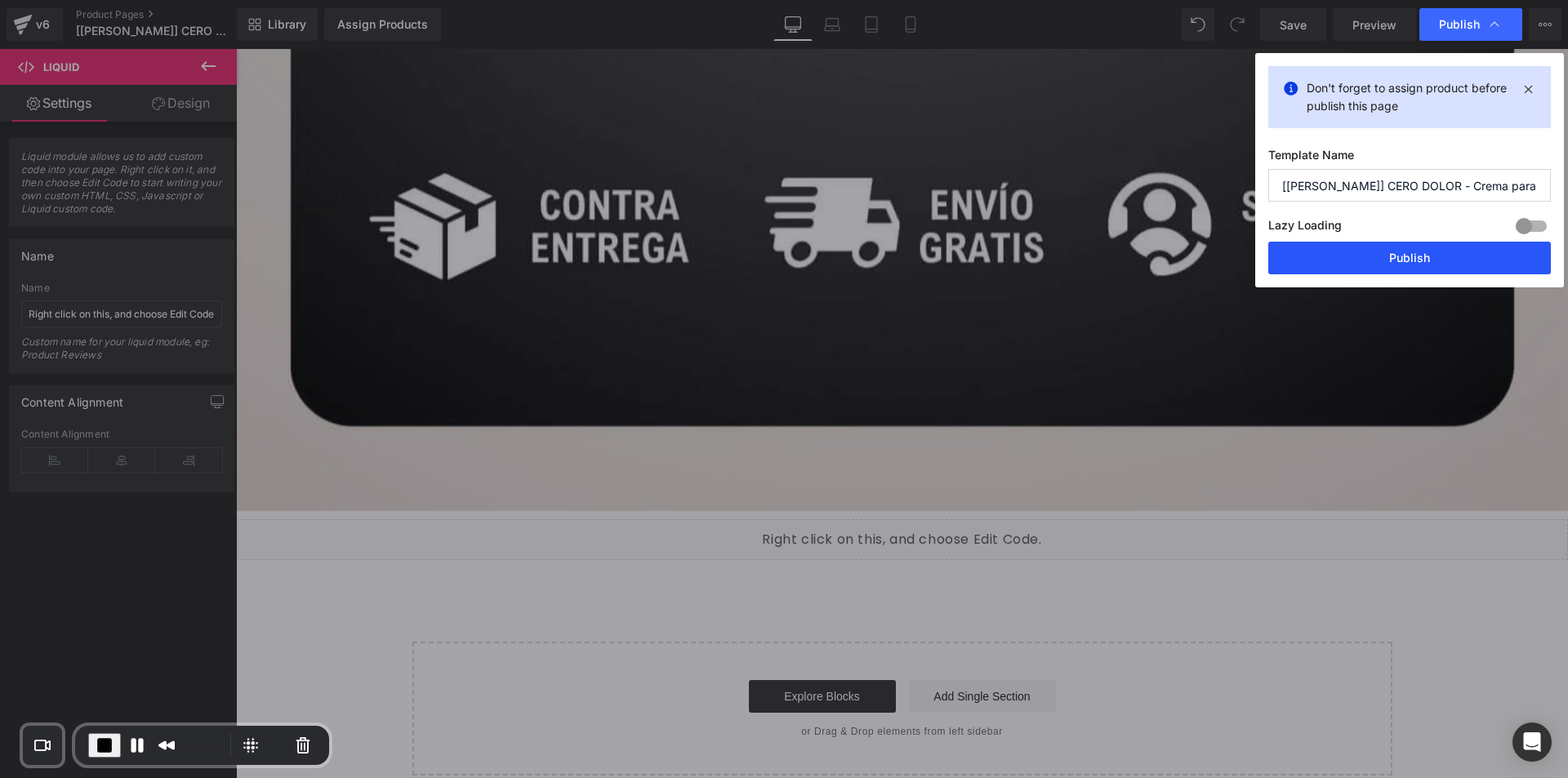
click at [1417, 258] on button "Publish" at bounding box center [1409, 258] width 283 height 33
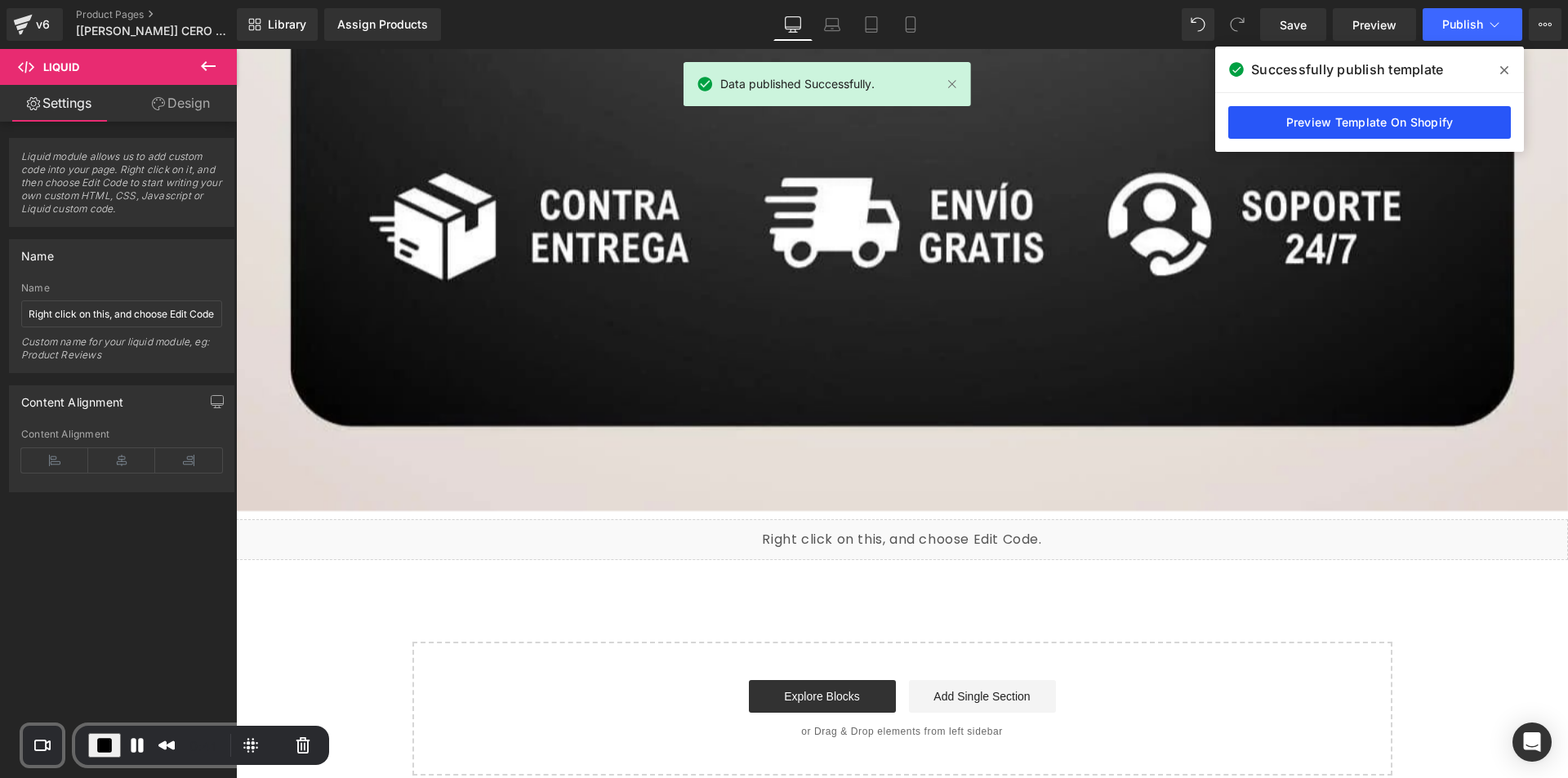
click at [1383, 124] on link "Preview Template On Shopify" at bounding box center [1369, 122] width 283 height 33
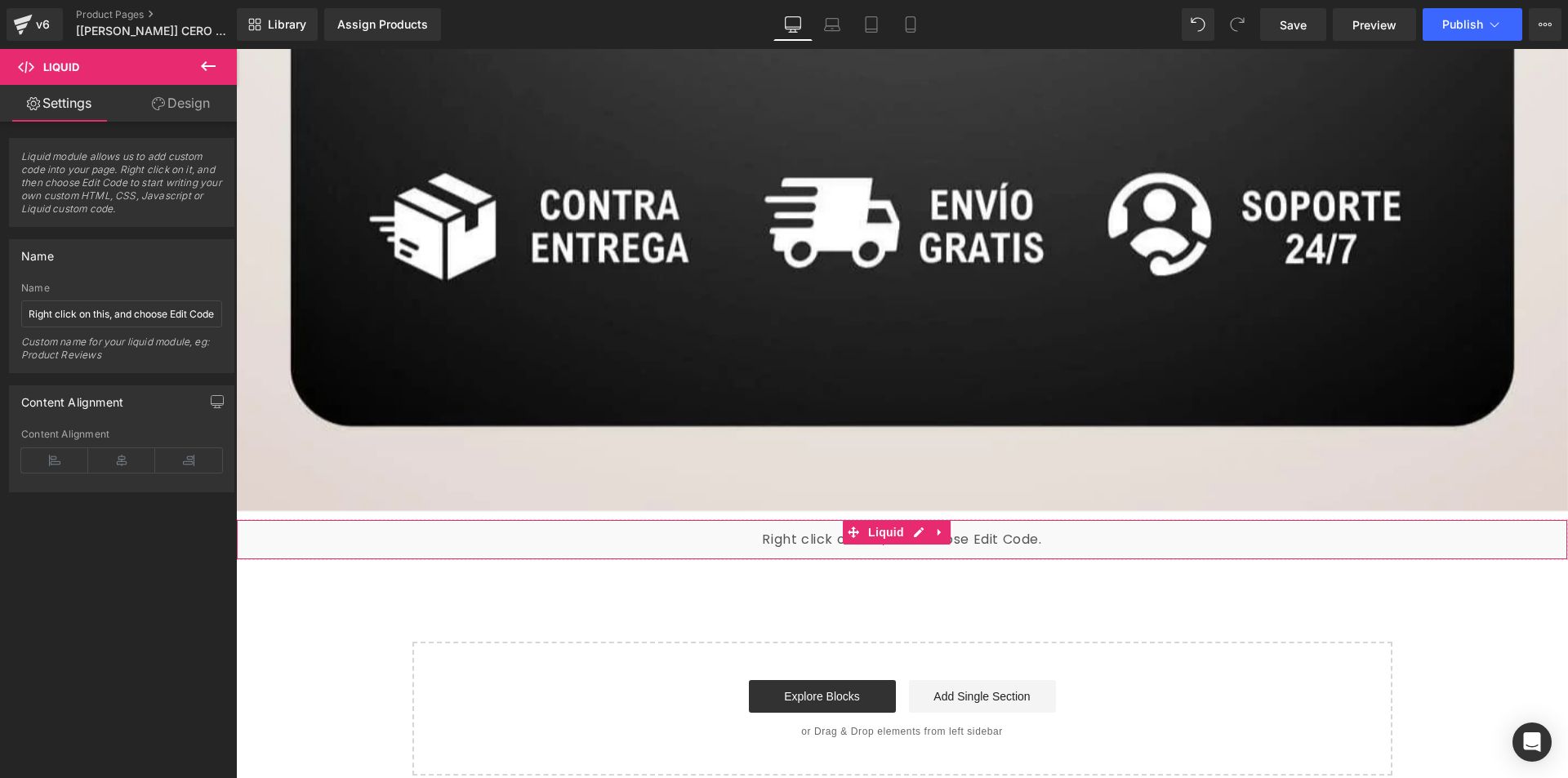
click at [916, 559] on div "Liquid" at bounding box center [901, 540] width 1331 height 41
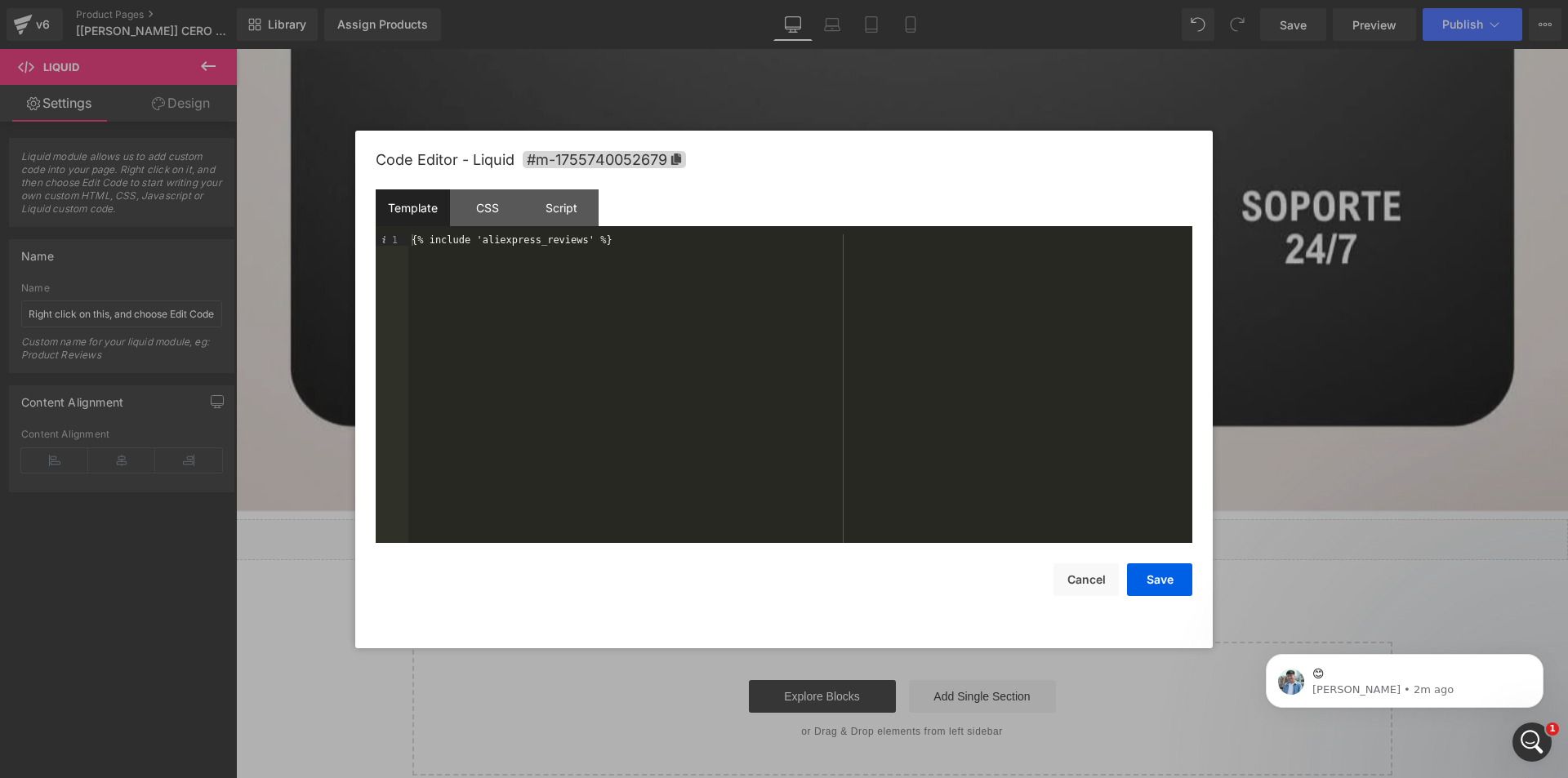
scroll to position [0, 0]
click at [525, 66] on div at bounding box center [784, 389] width 1568 height 778
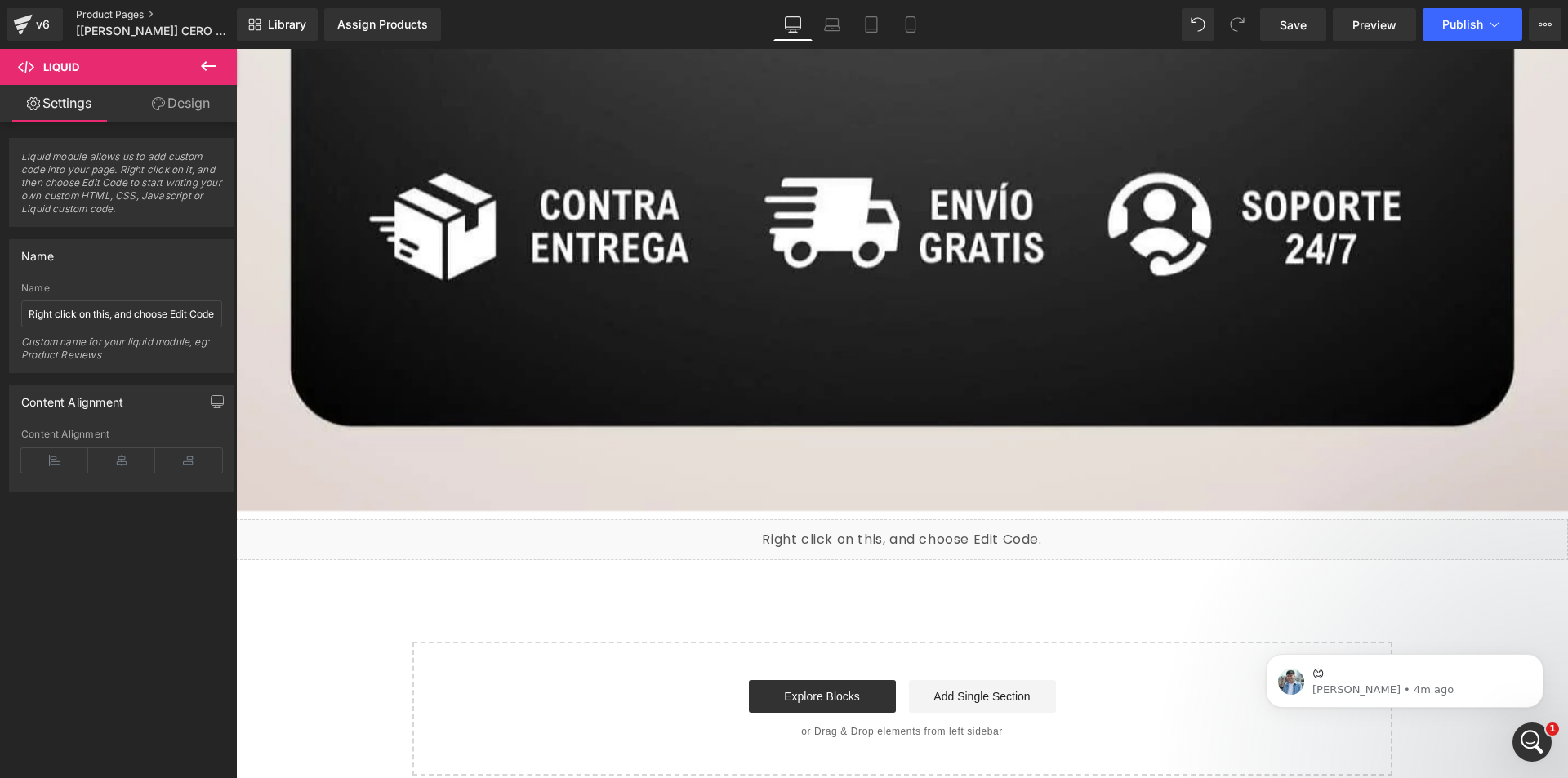
click at [108, 13] on link "Product Pages" at bounding box center [170, 14] width 188 height 13
